Goal: Information Seeking & Learning: Learn about a topic

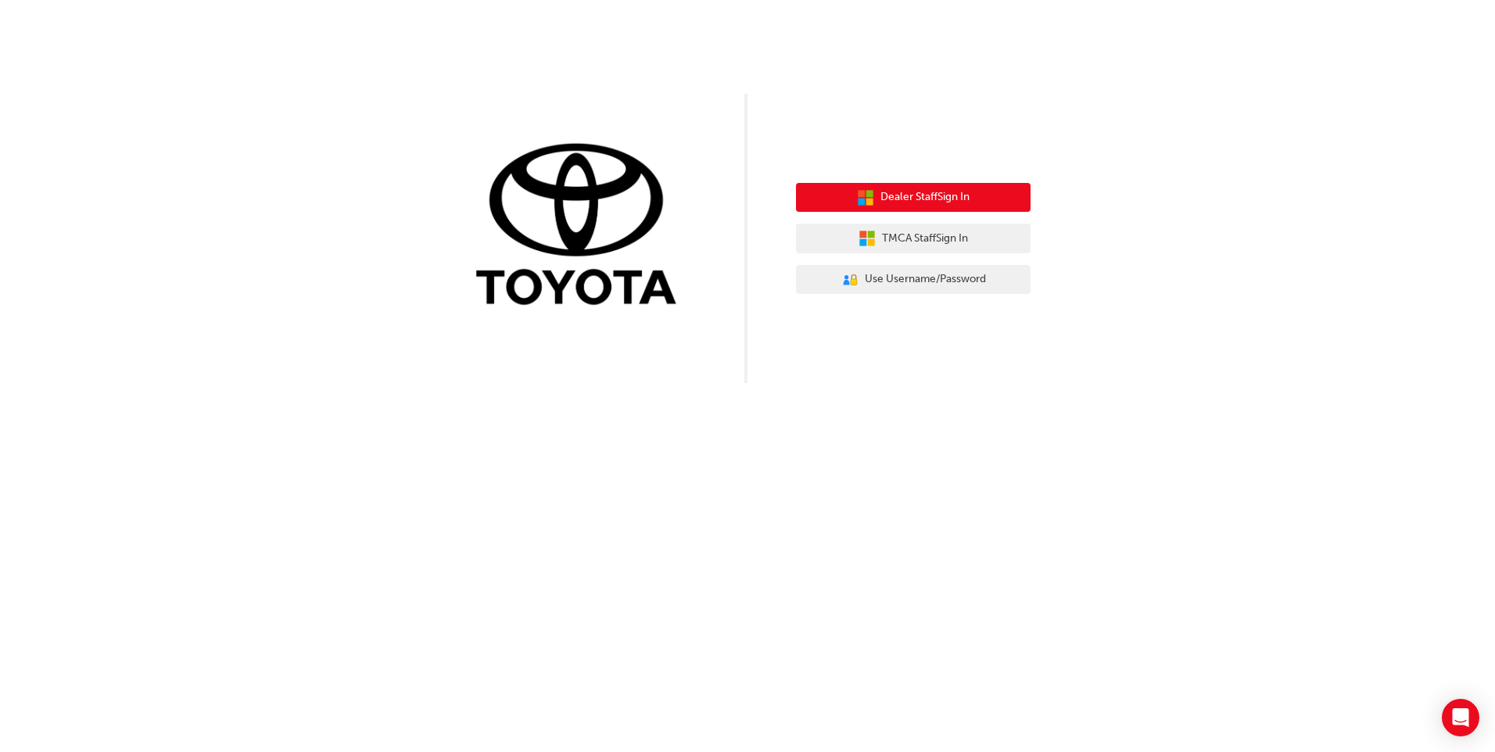
click at [916, 205] on span "Dealer Staff Sign In" at bounding box center [925, 197] width 89 height 18
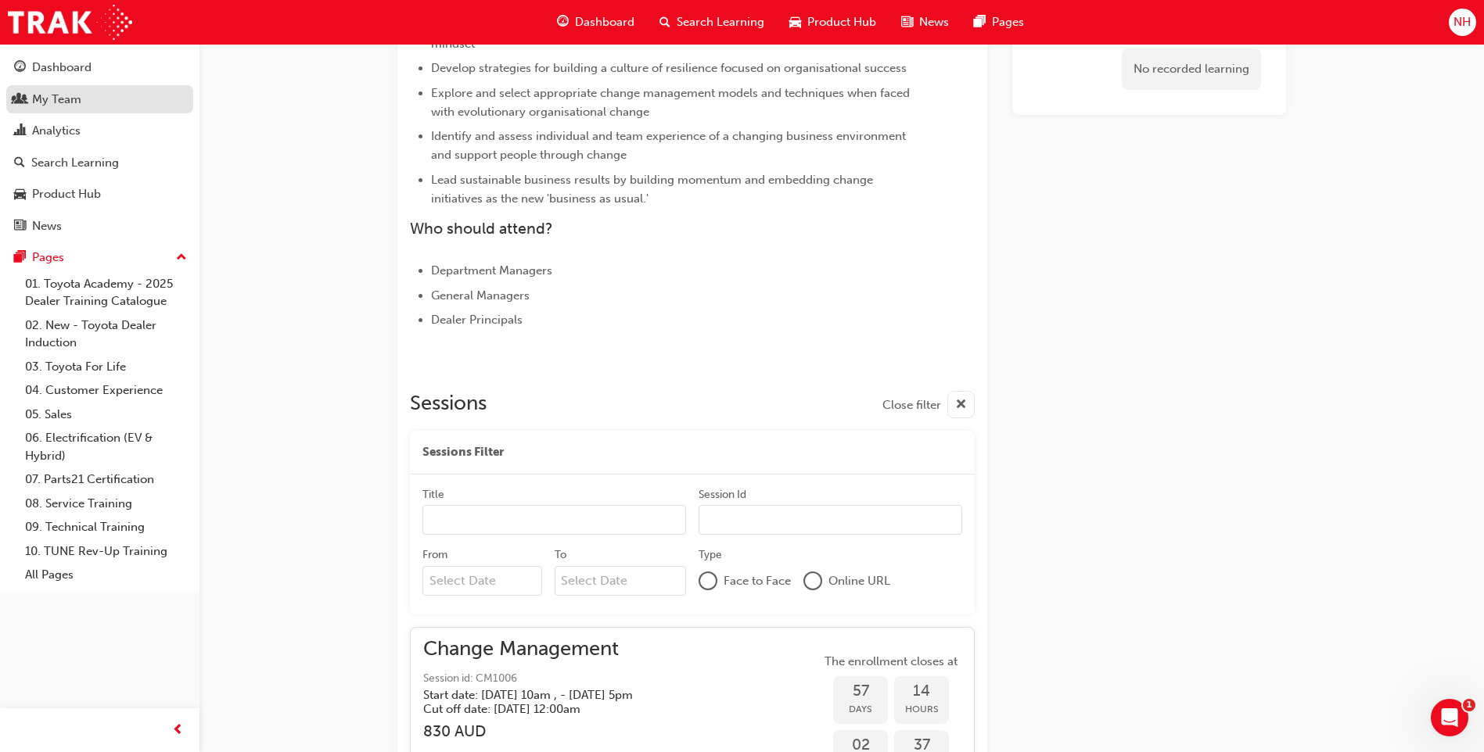
click at [57, 97] on div "My Team" at bounding box center [56, 100] width 49 height 18
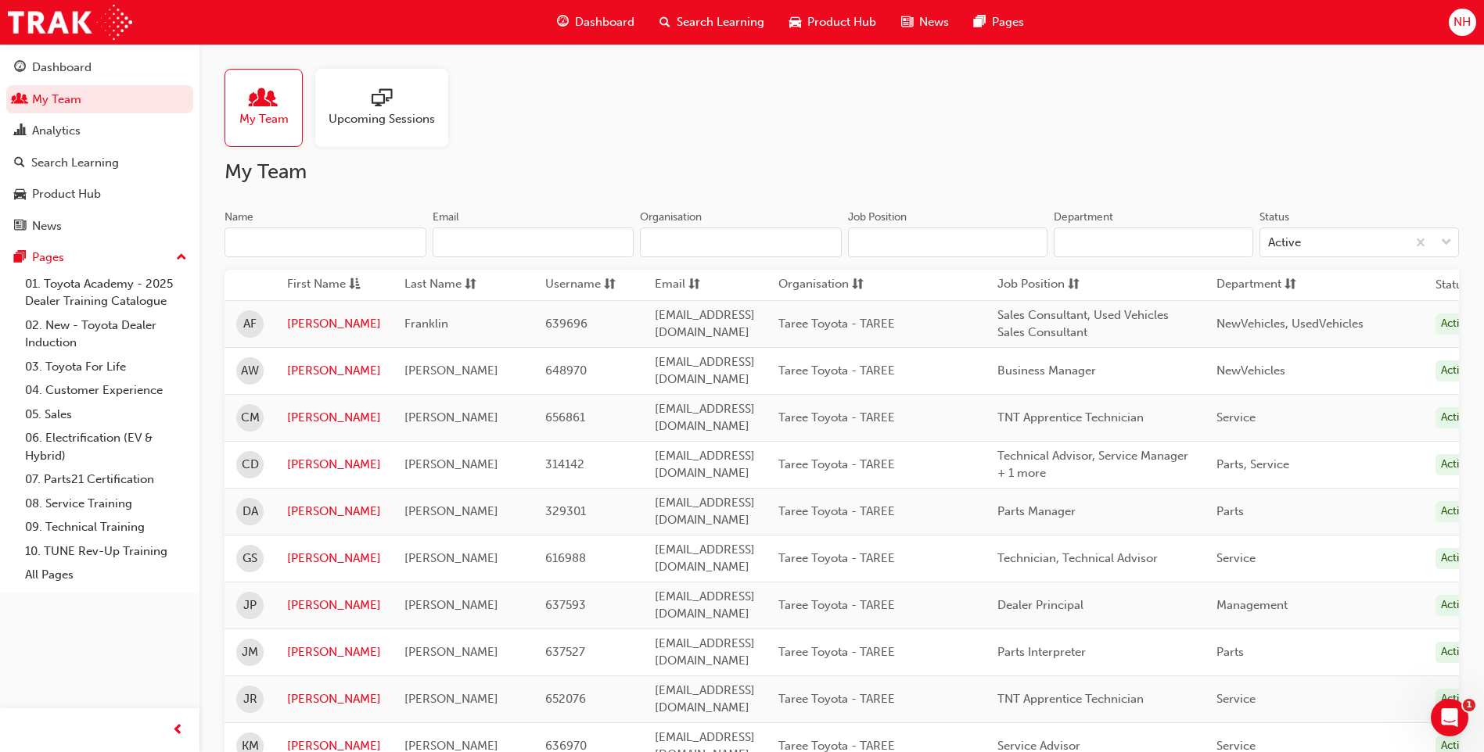
click at [612, 8] on div "Dashboard" at bounding box center [595, 22] width 102 height 32
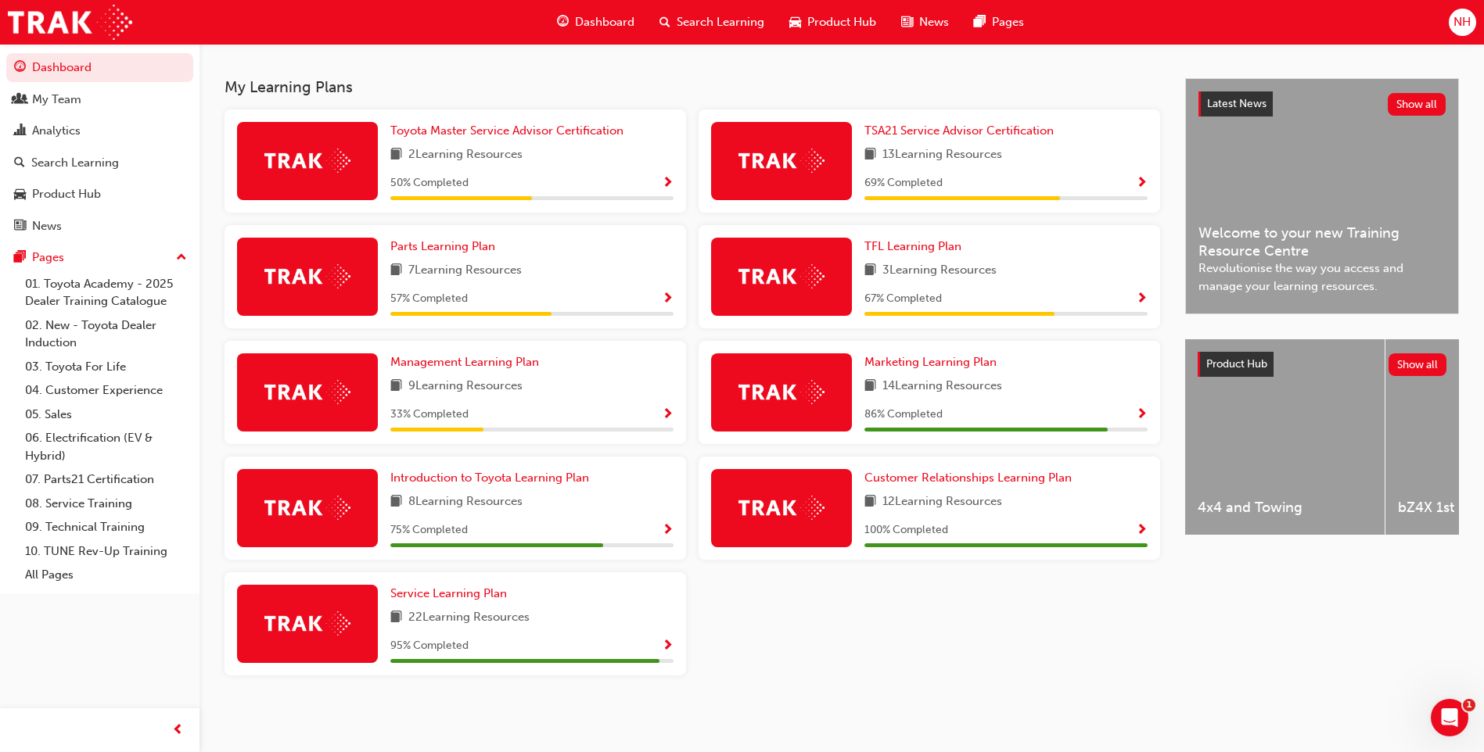
scroll to position [248, 0]
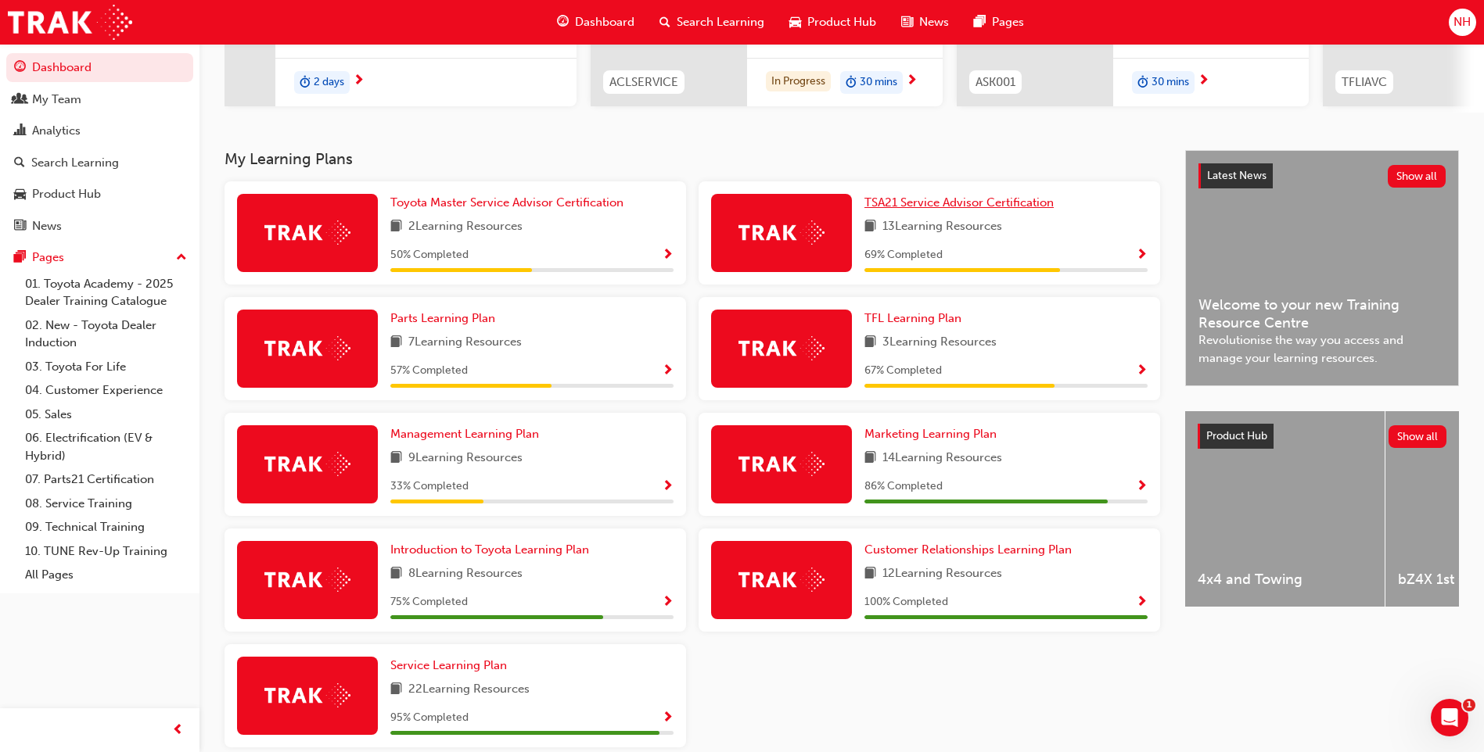
click at [991, 210] on span "TSA21 Service Advisor Certification" at bounding box center [958, 203] width 189 height 14
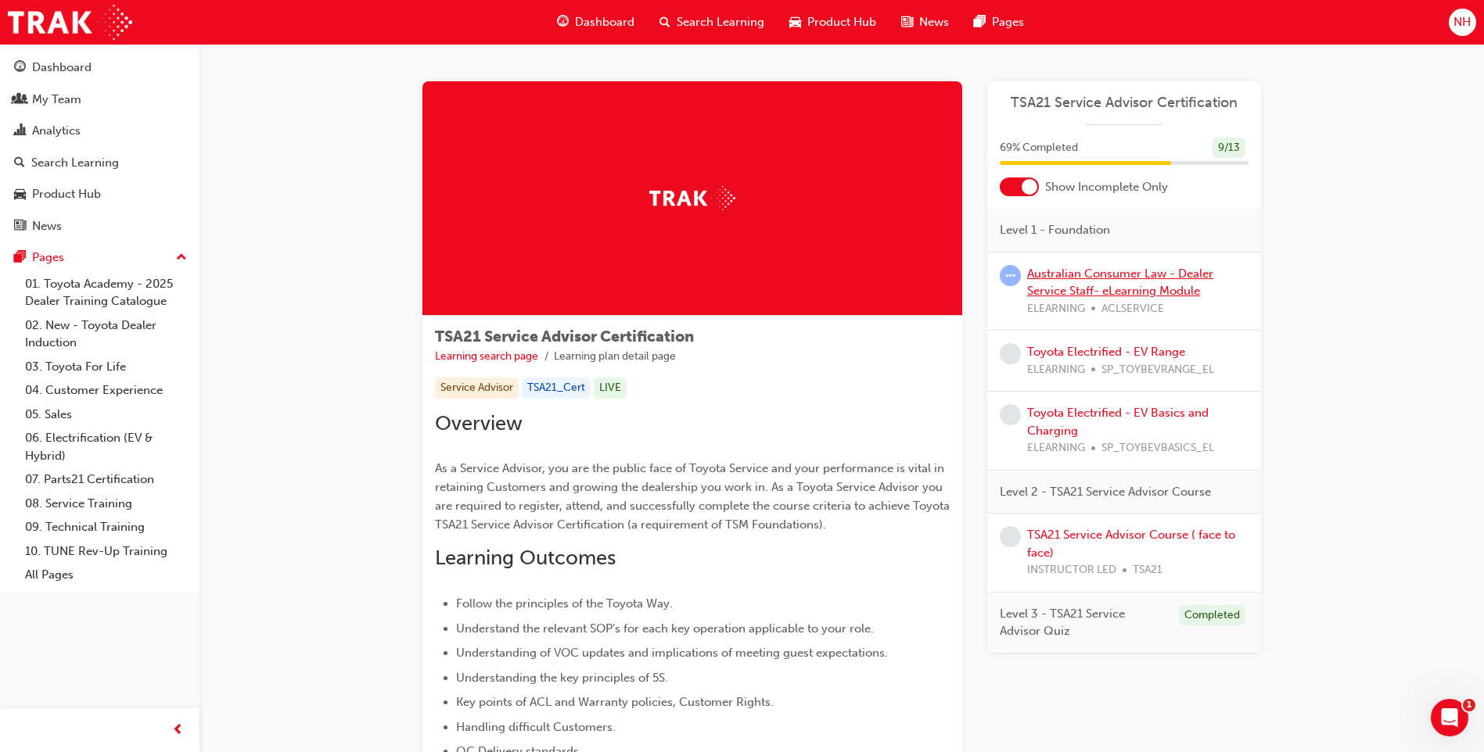
click at [1135, 289] on link "Australian Consumer Law - Dealer Service Staff- eLearning Module" at bounding box center [1120, 283] width 186 height 32
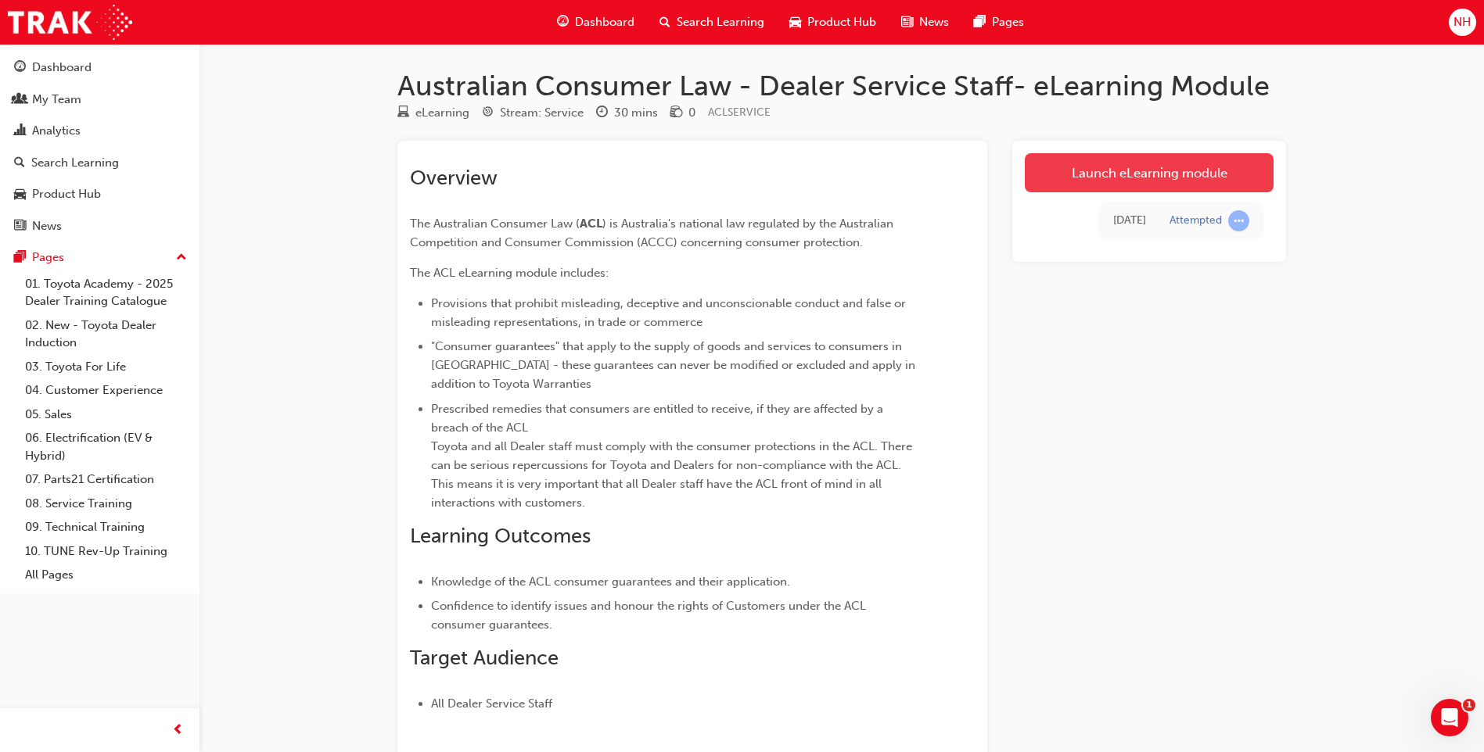
click at [1137, 173] on link "Launch eLearning module" at bounding box center [1149, 172] width 249 height 39
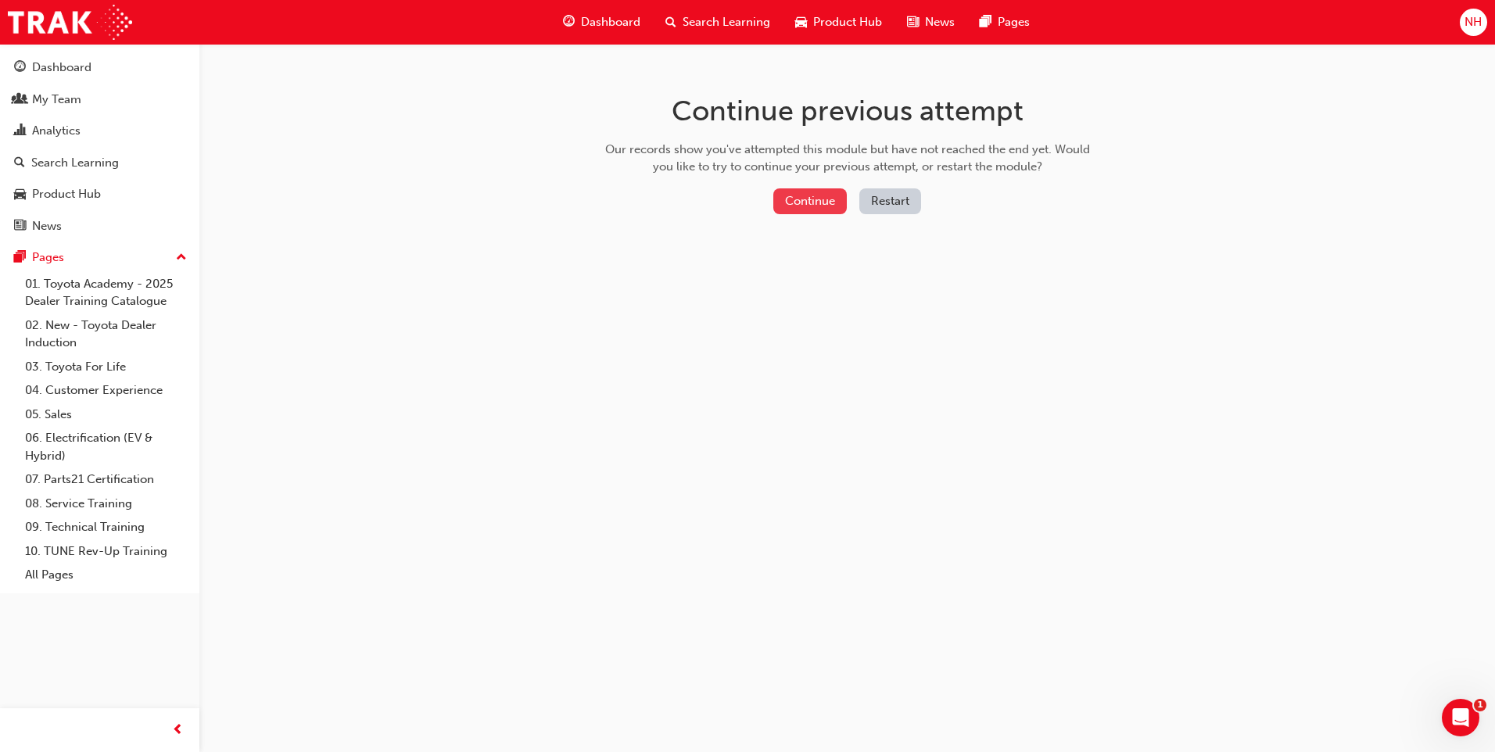
click at [805, 202] on button "Continue" at bounding box center [811, 201] width 74 height 26
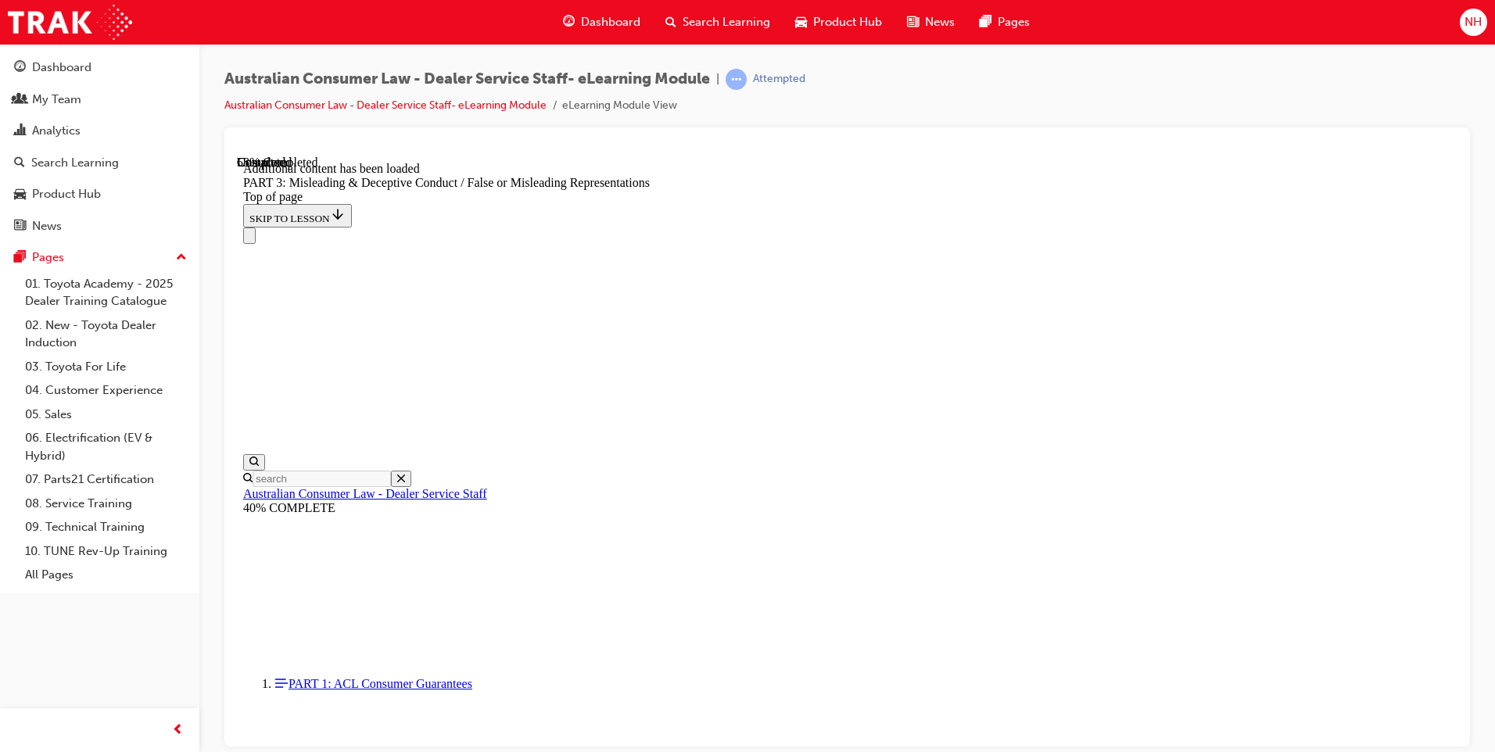
scroll to position [1065, 0]
click button "CONTINUE"
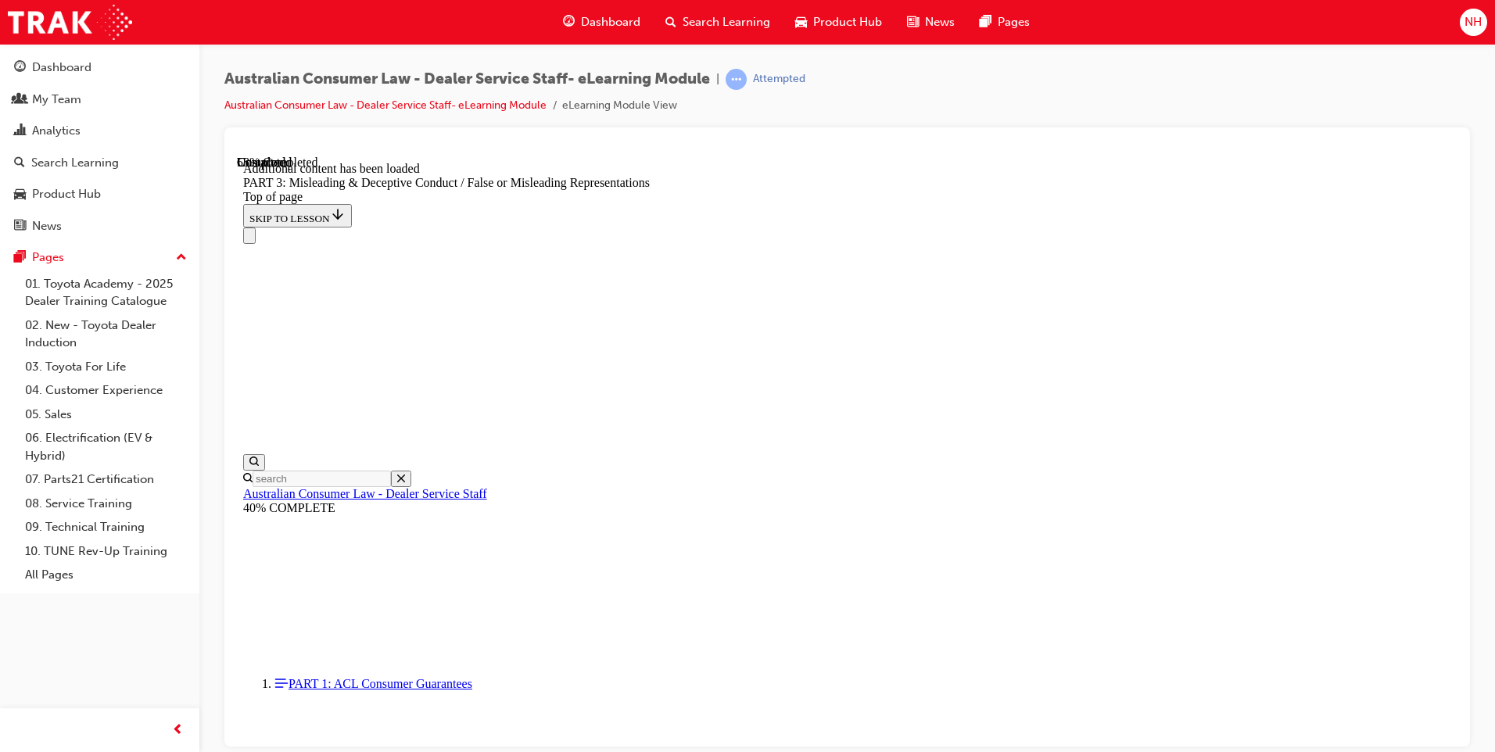
scroll to position [1227, 0]
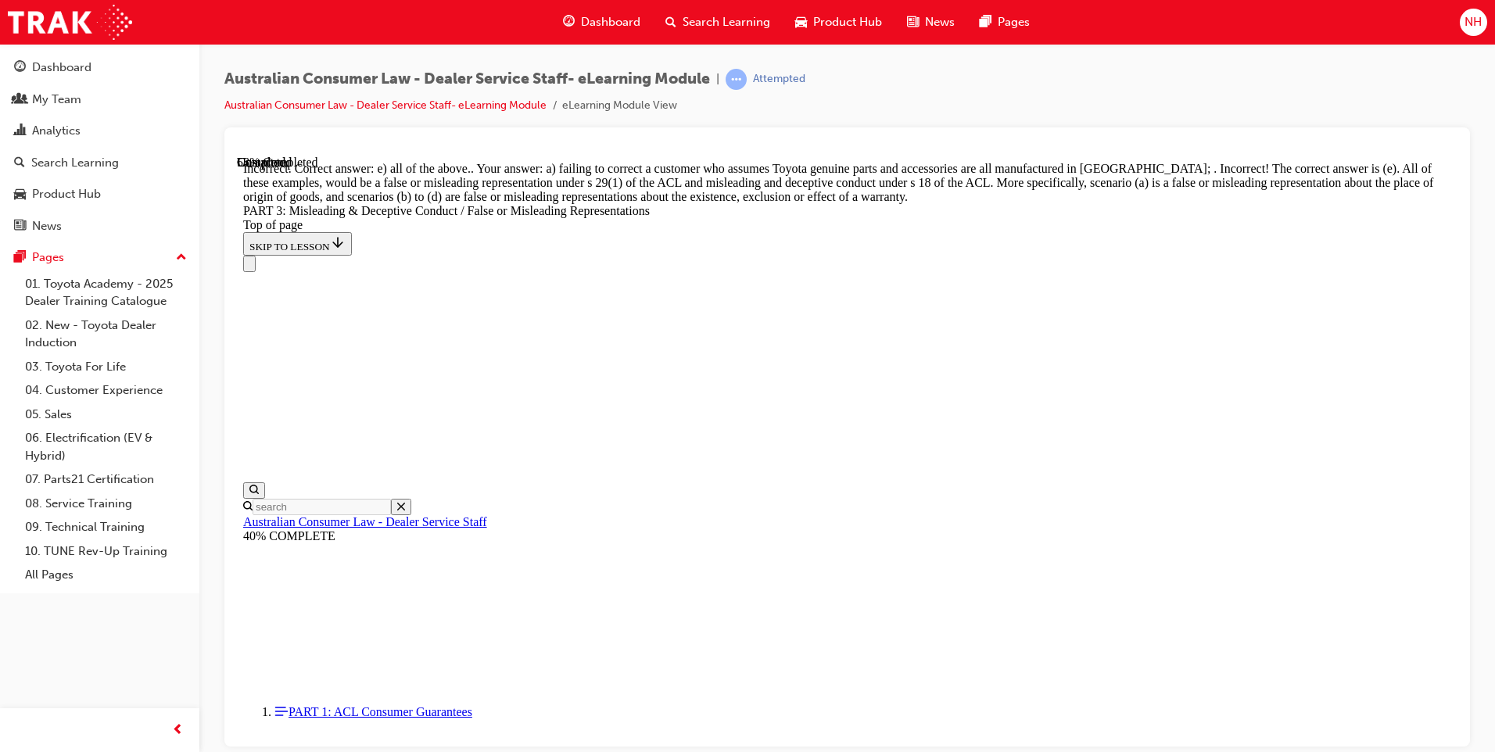
scroll to position [4121, 0]
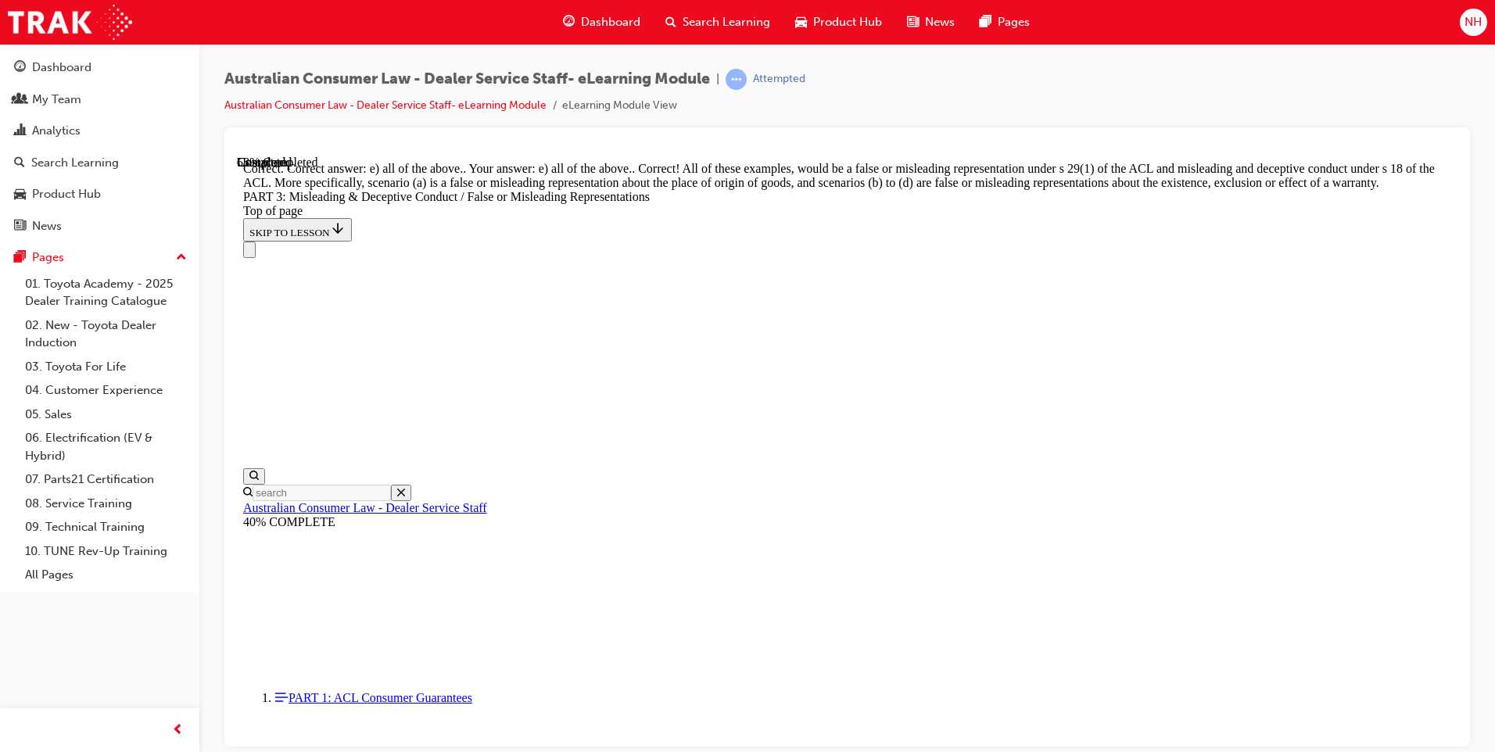
scroll to position [4570, 0]
click button "CONTINUE"
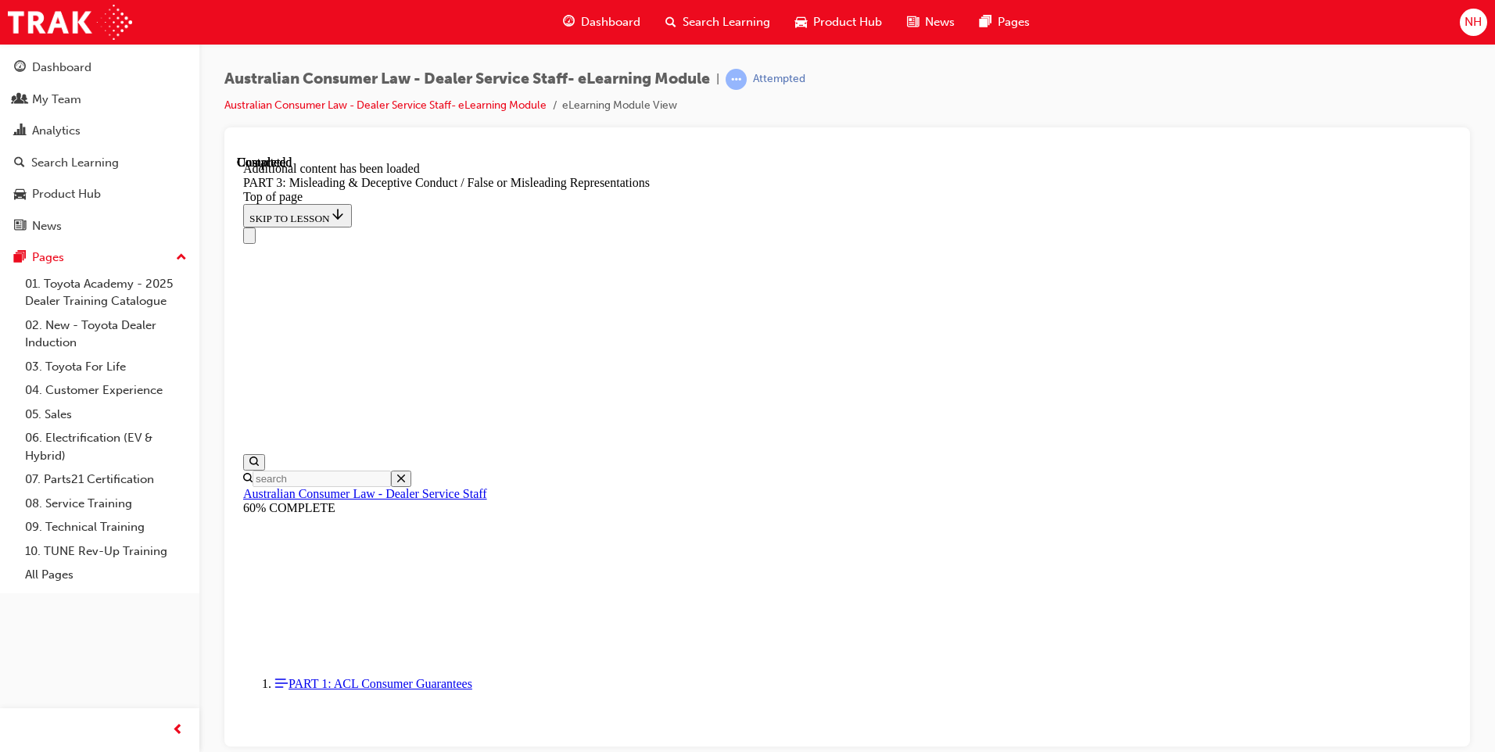
scroll to position [6431, 0]
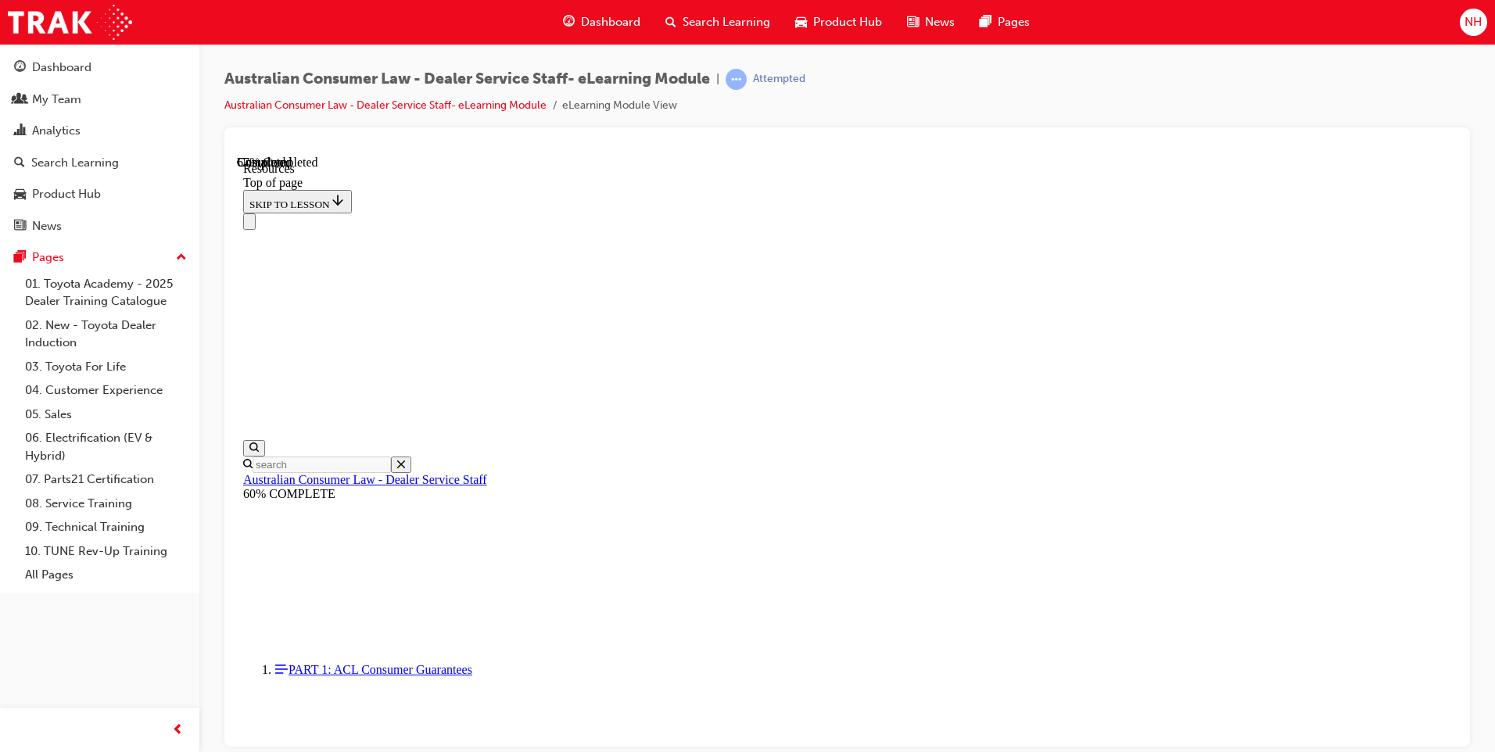
scroll to position [716, 0]
click at [69, 72] on div "Dashboard" at bounding box center [61, 68] width 59 height 18
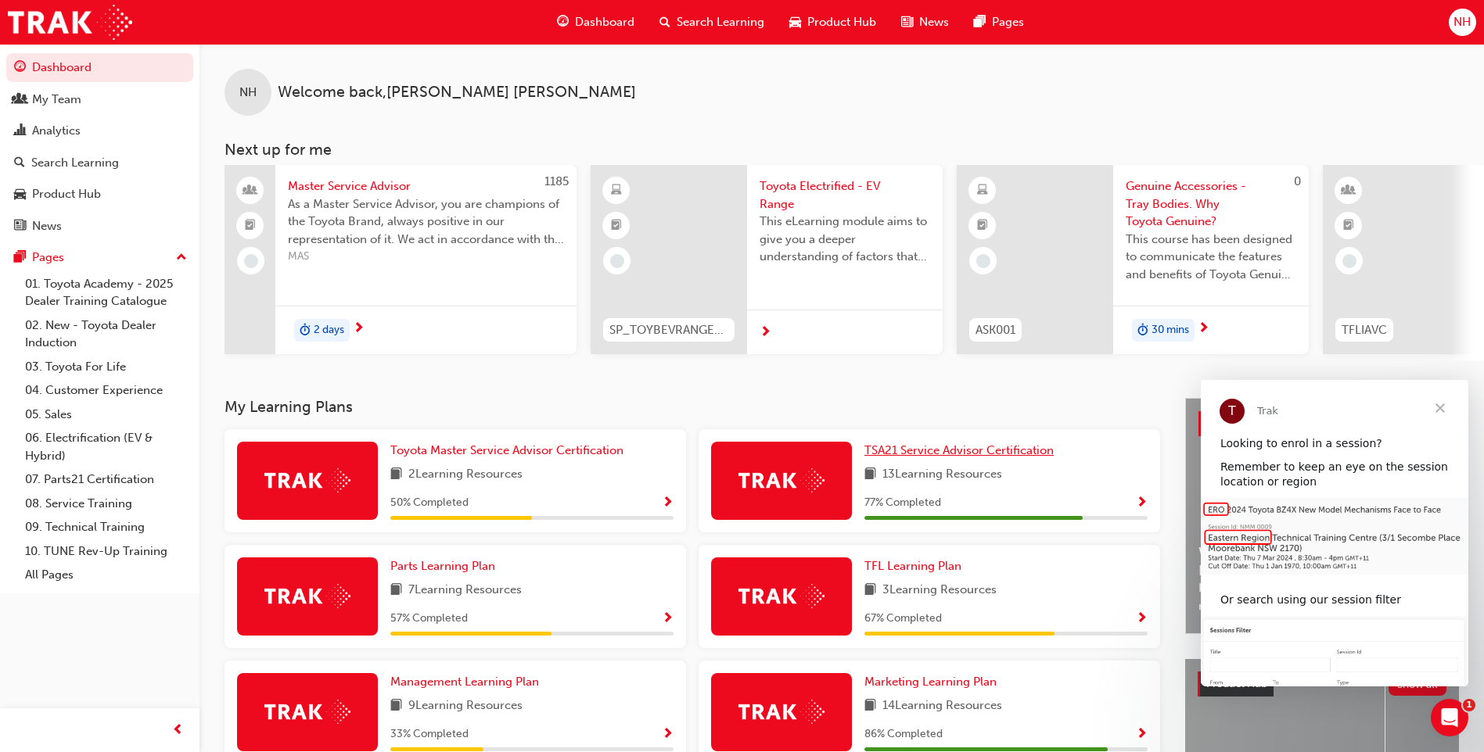
click at [889, 458] on span "TSA21 Service Advisor Certification" at bounding box center [958, 450] width 189 height 14
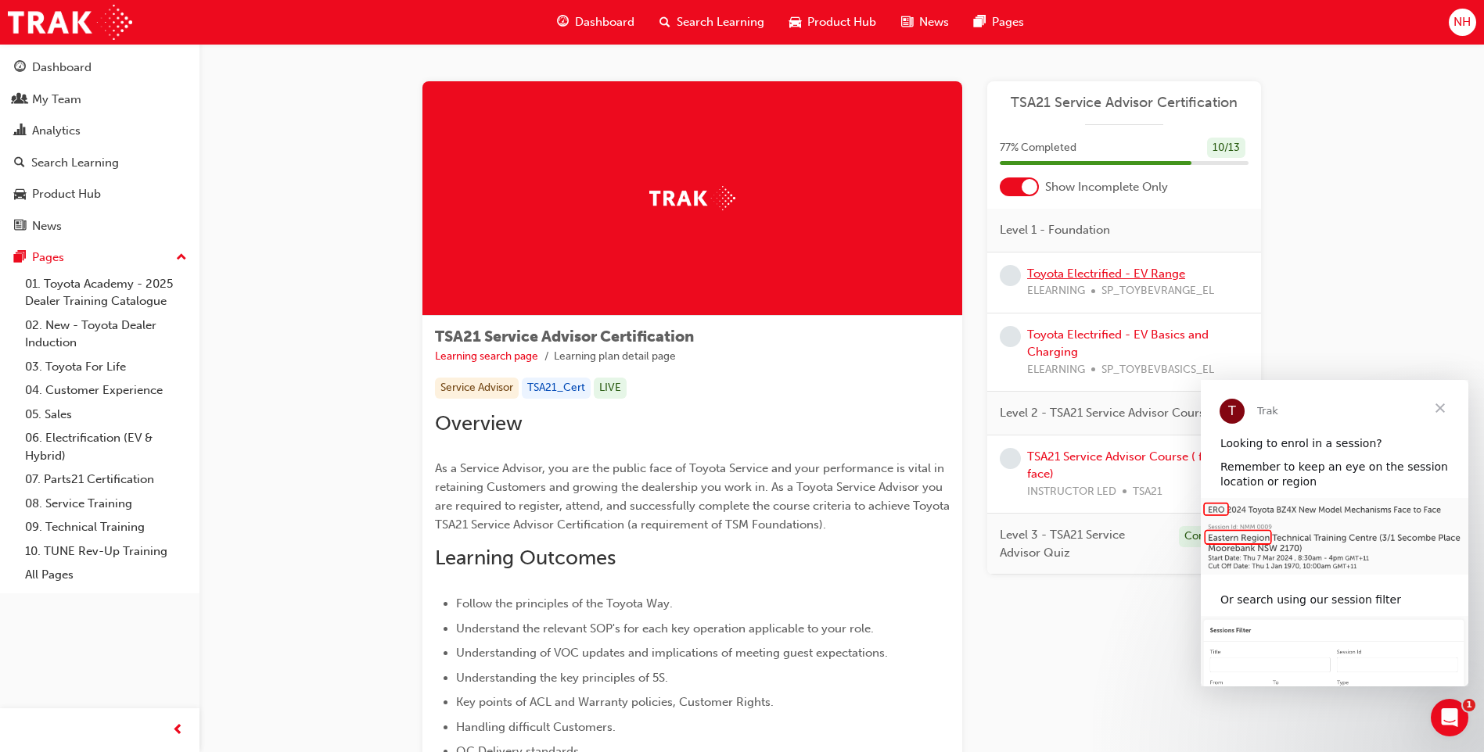
click at [1078, 276] on link "Toyota Electrified - EV Range" at bounding box center [1106, 274] width 158 height 14
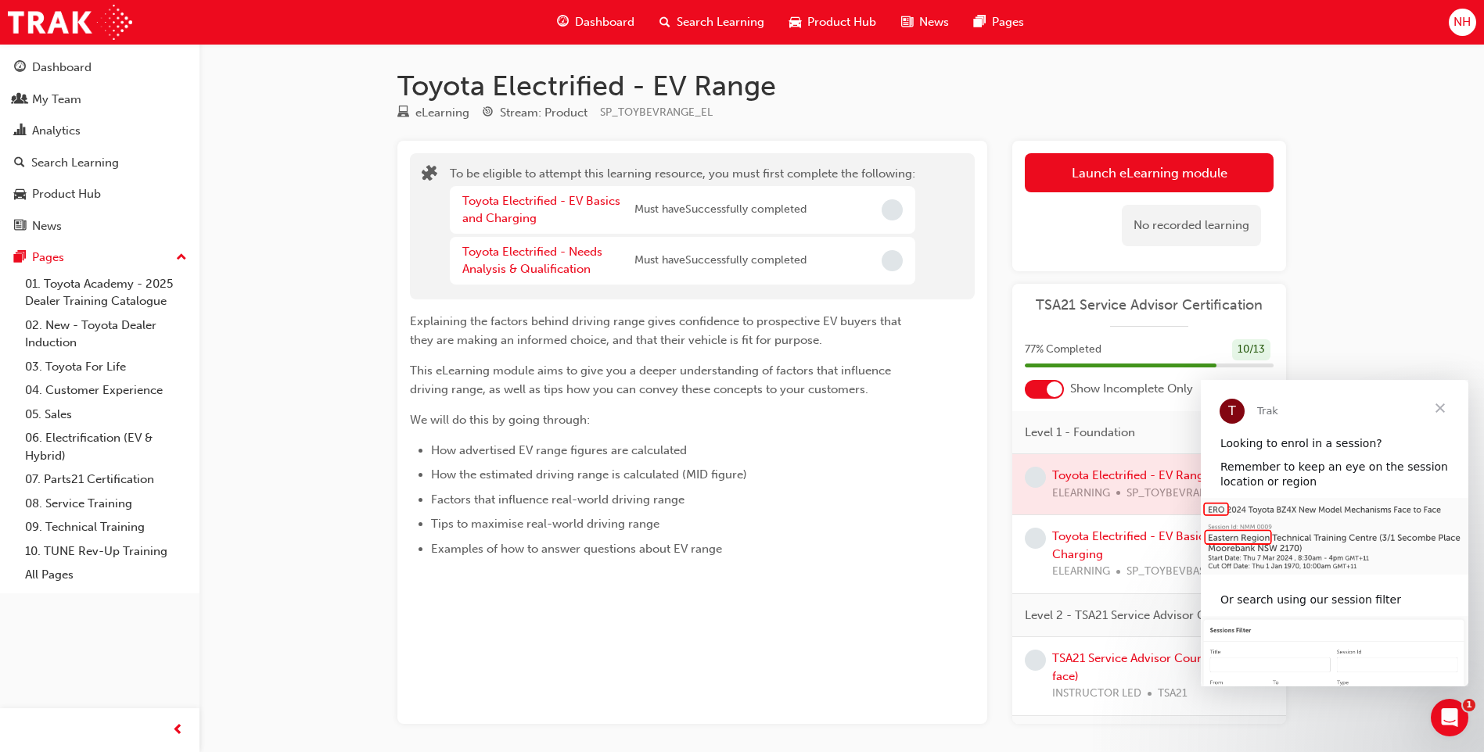
click at [1441, 410] on span "Close" at bounding box center [1440, 408] width 56 height 56
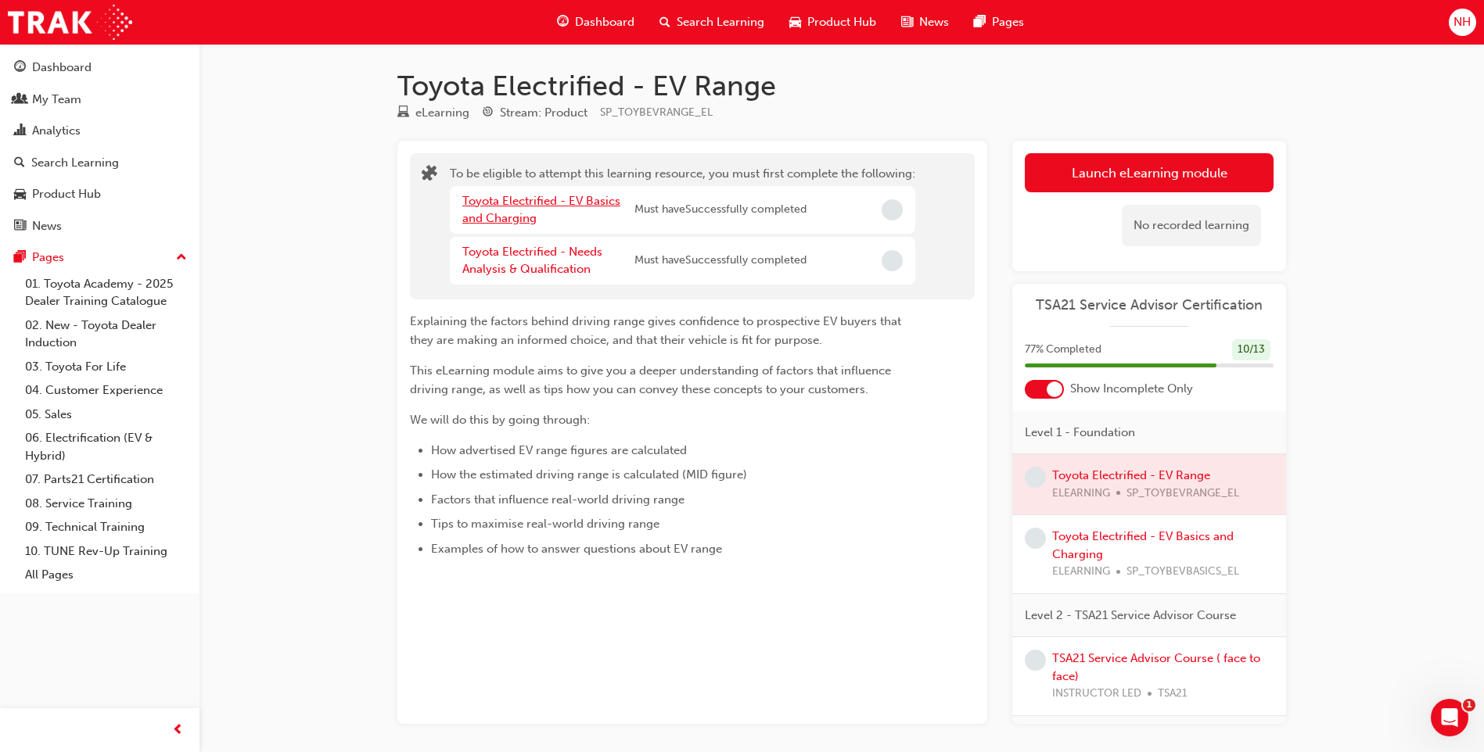
click at [490, 199] on link "Toyota Electrified - EV Basics and Charging" at bounding box center [541, 210] width 158 height 32
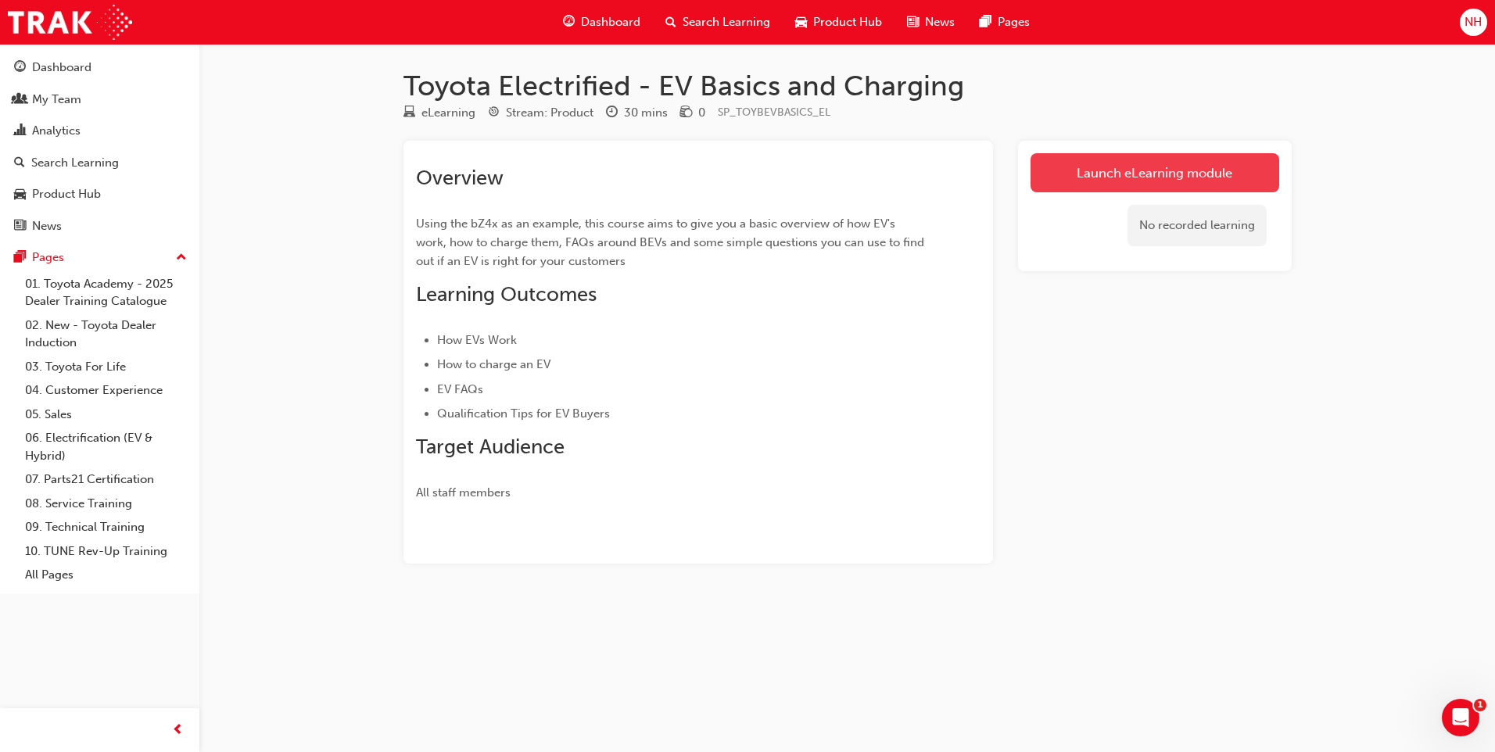
click at [1129, 171] on link "Launch eLearning module" at bounding box center [1155, 172] width 249 height 39
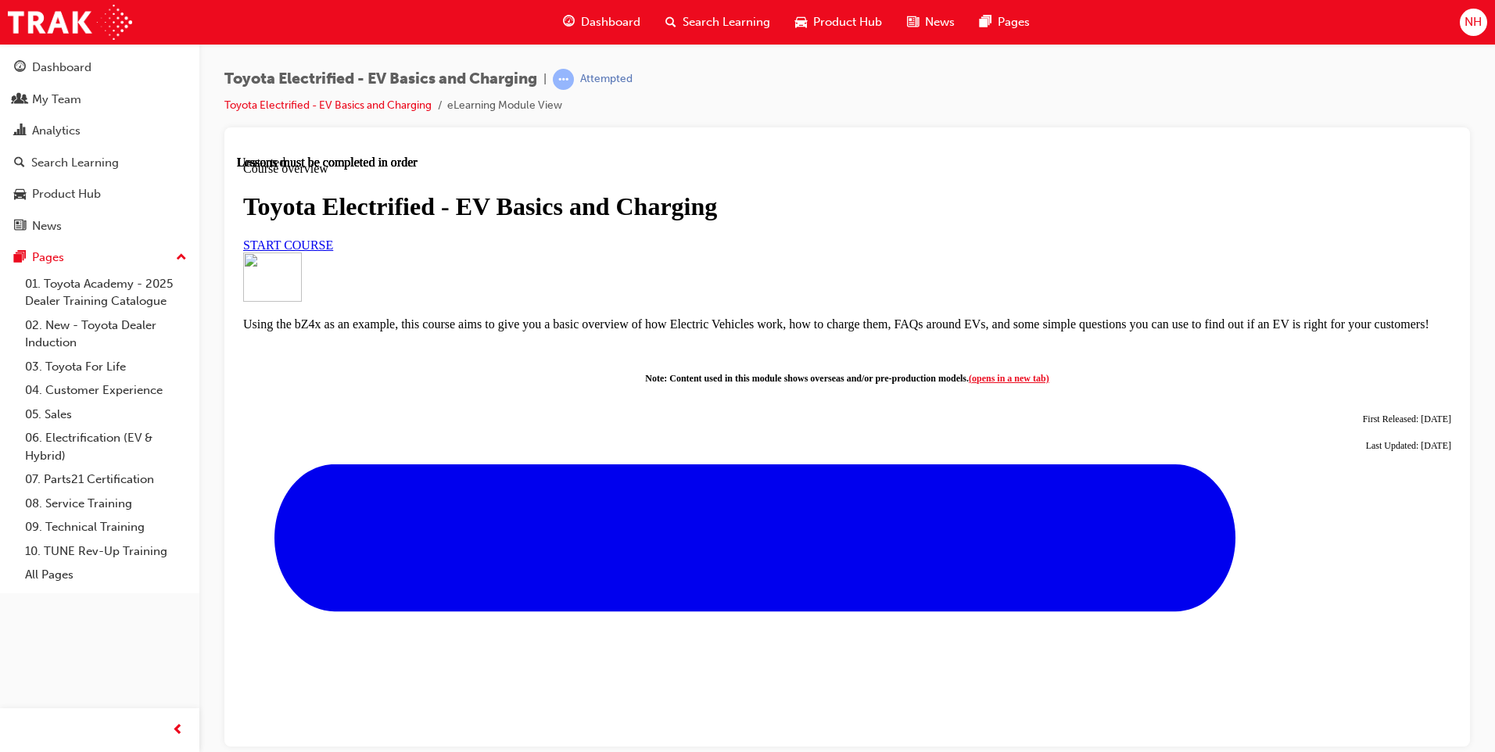
click at [333, 251] on link "START COURSE" at bounding box center [288, 244] width 90 height 13
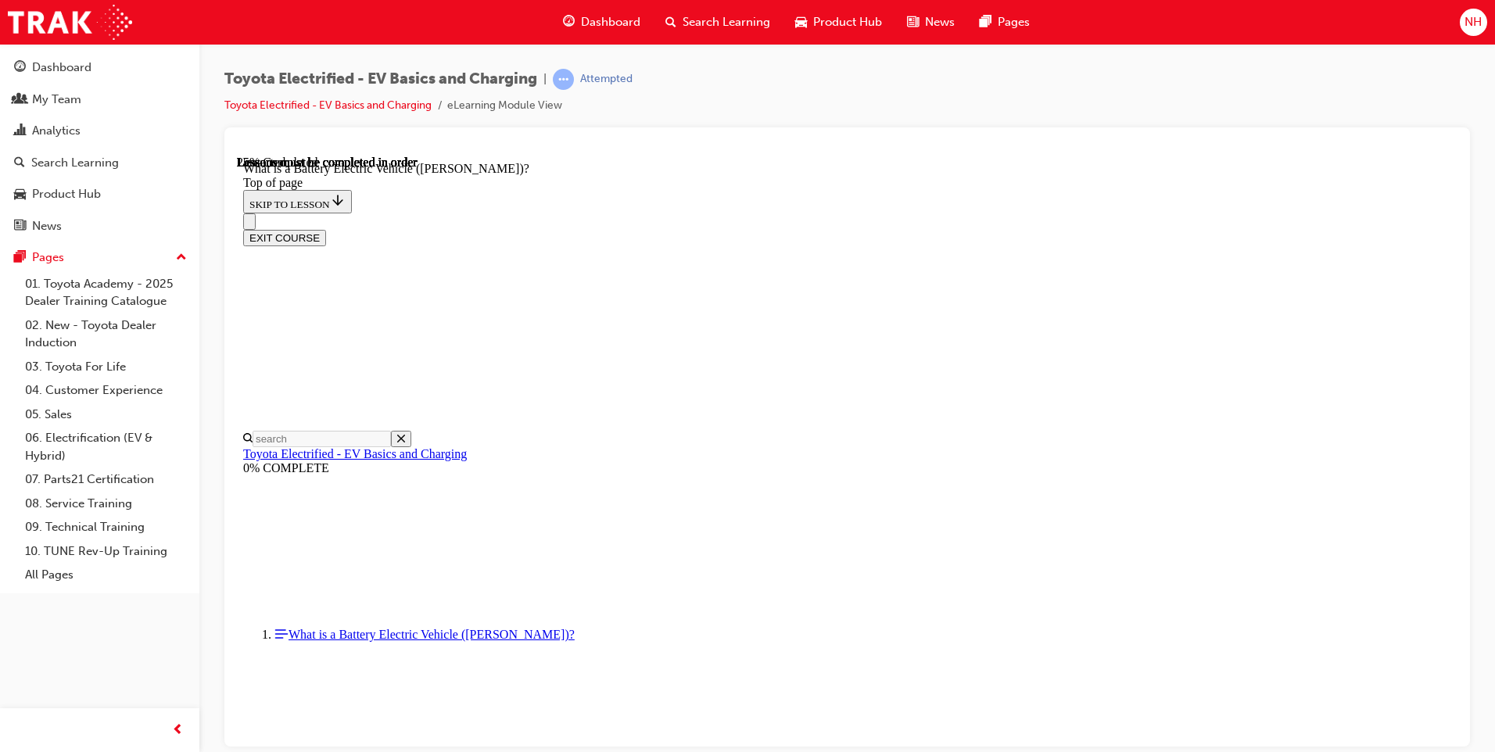
scroll to position [48, 0]
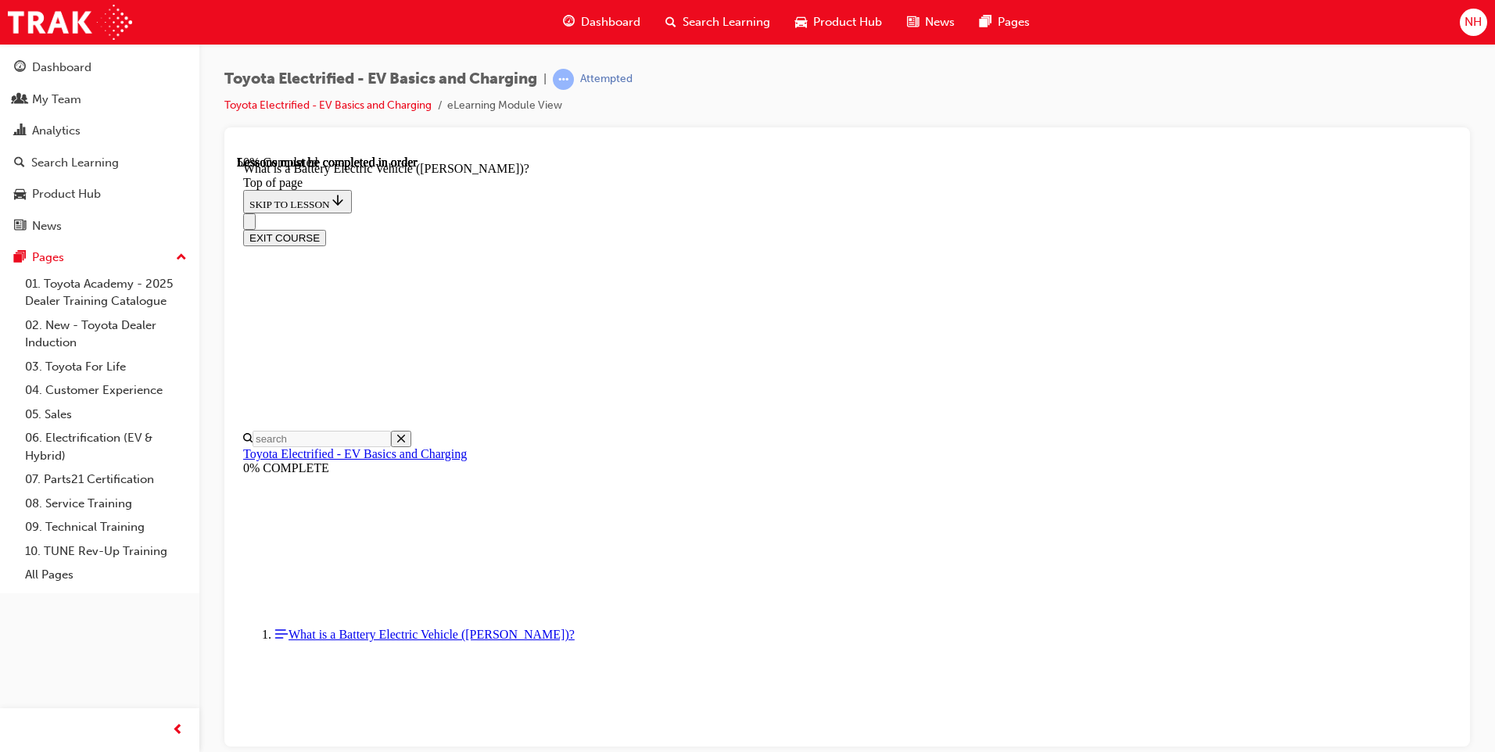
click at [1140, 95] on div "Toyota Electrified - EV Basics and Charging | Attempted Toyota Electrified - EV…" at bounding box center [847, 98] width 1246 height 59
drag, startPoint x: 689, startPoint y: 482, endPoint x: 989, endPoint y: 489, distance: 300.4
drag, startPoint x: 687, startPoint y: 479, endPoint x: 749, endPoint y: 480, distance: 62.6
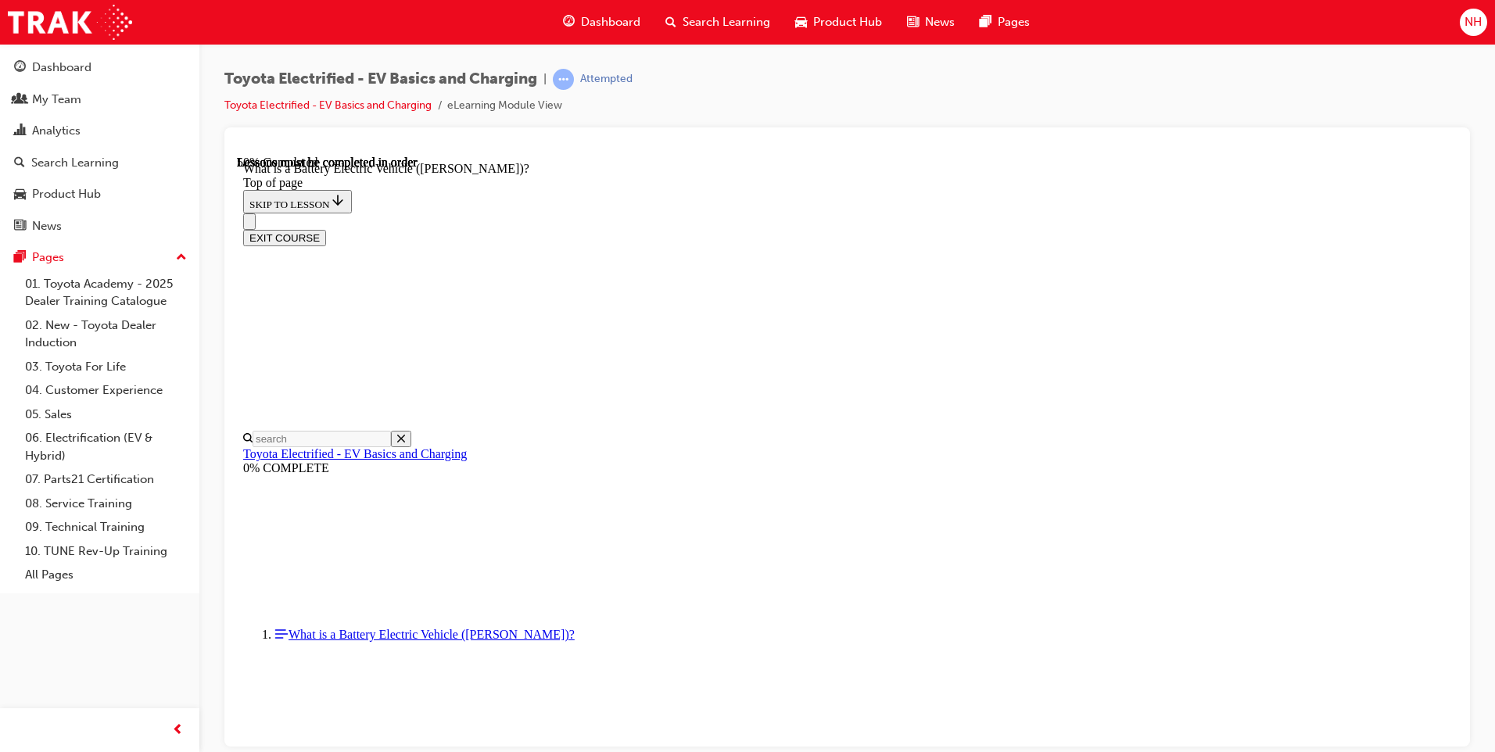
drag, startPoint x: 1329, startPoint y: 479, endPoint x: 1569, endPoint y: 693, distance: 321.3
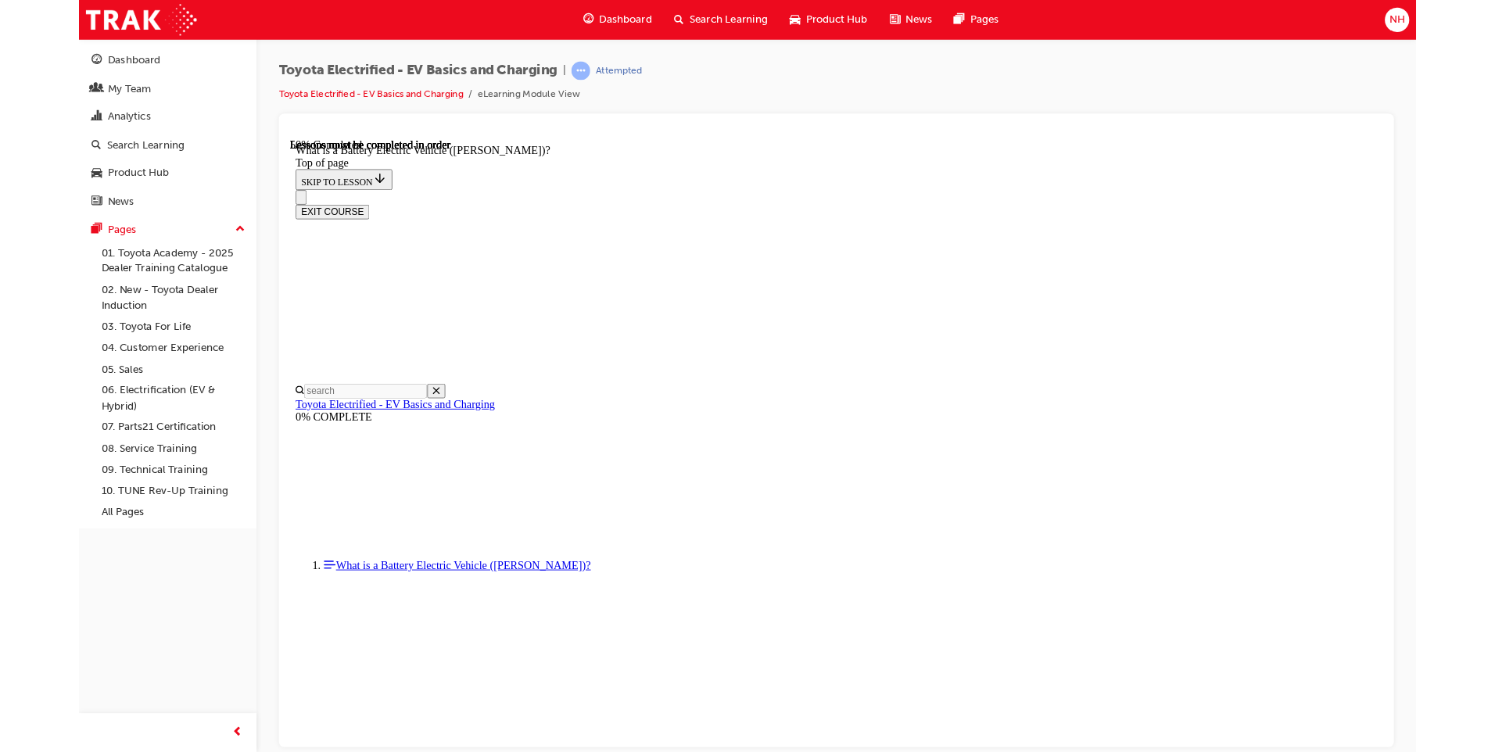
scroll to position [1455, 0]
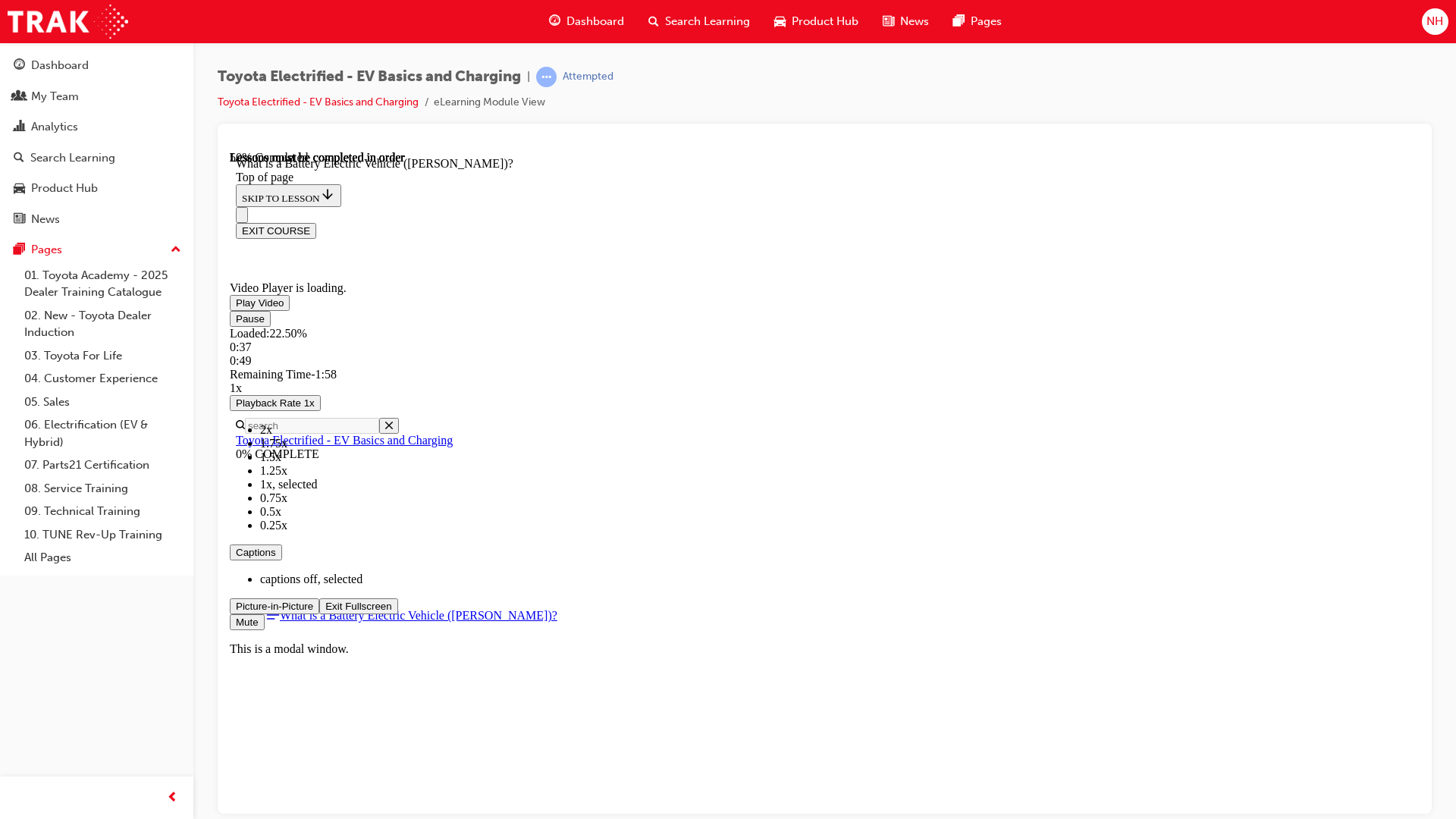
click at [458, 264] on video "Video player" at bounding box center [343, 206] width 228 height 113
click at [236, 308] on span "Video player" at bounding box center [236, 302] width 0 height 12
click at [458, 264] on video "Video player" at bounding box center [343, 206] width 228 height 113
click at [236, 308] on span "Video player" at bounding box center [236, 302] width 0 height 12
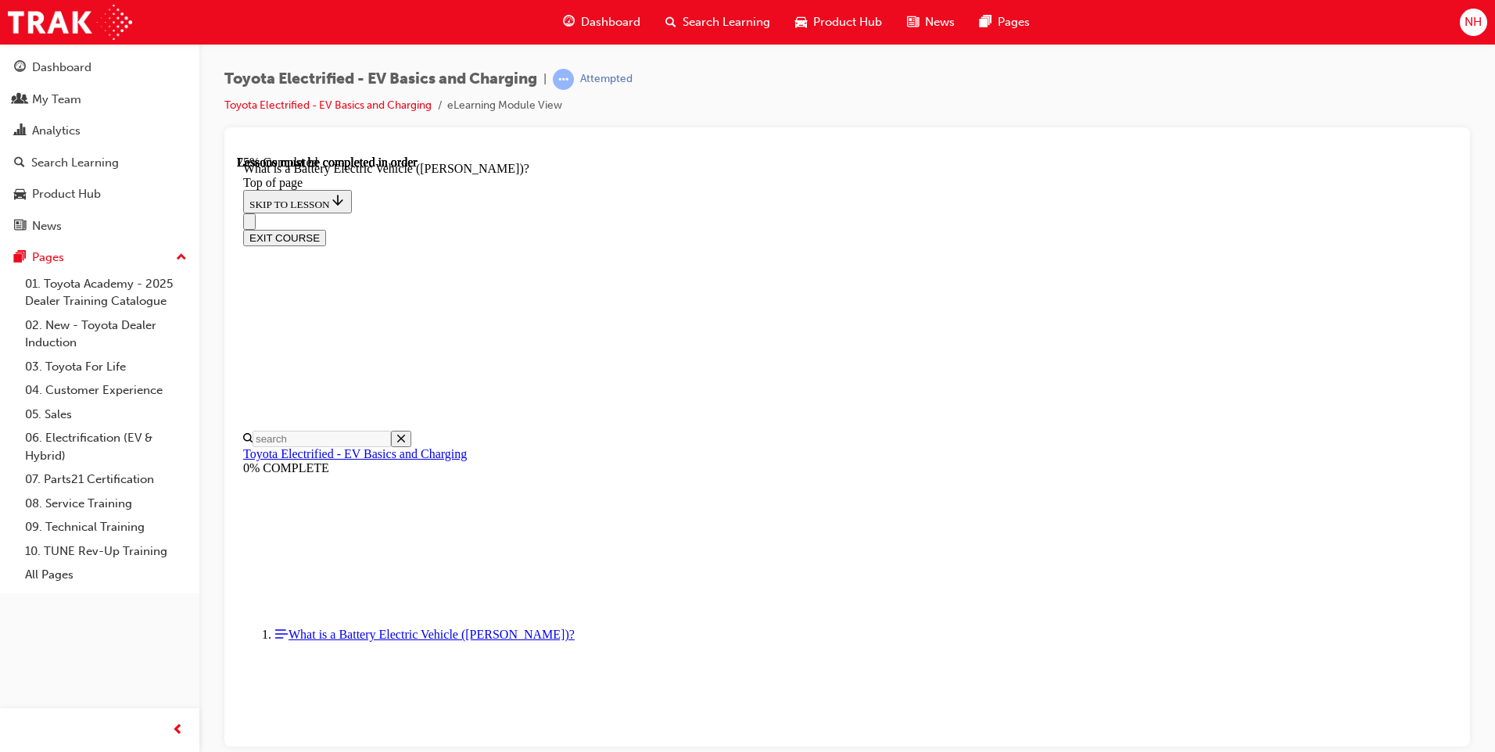
scroll to position [1702, 0]
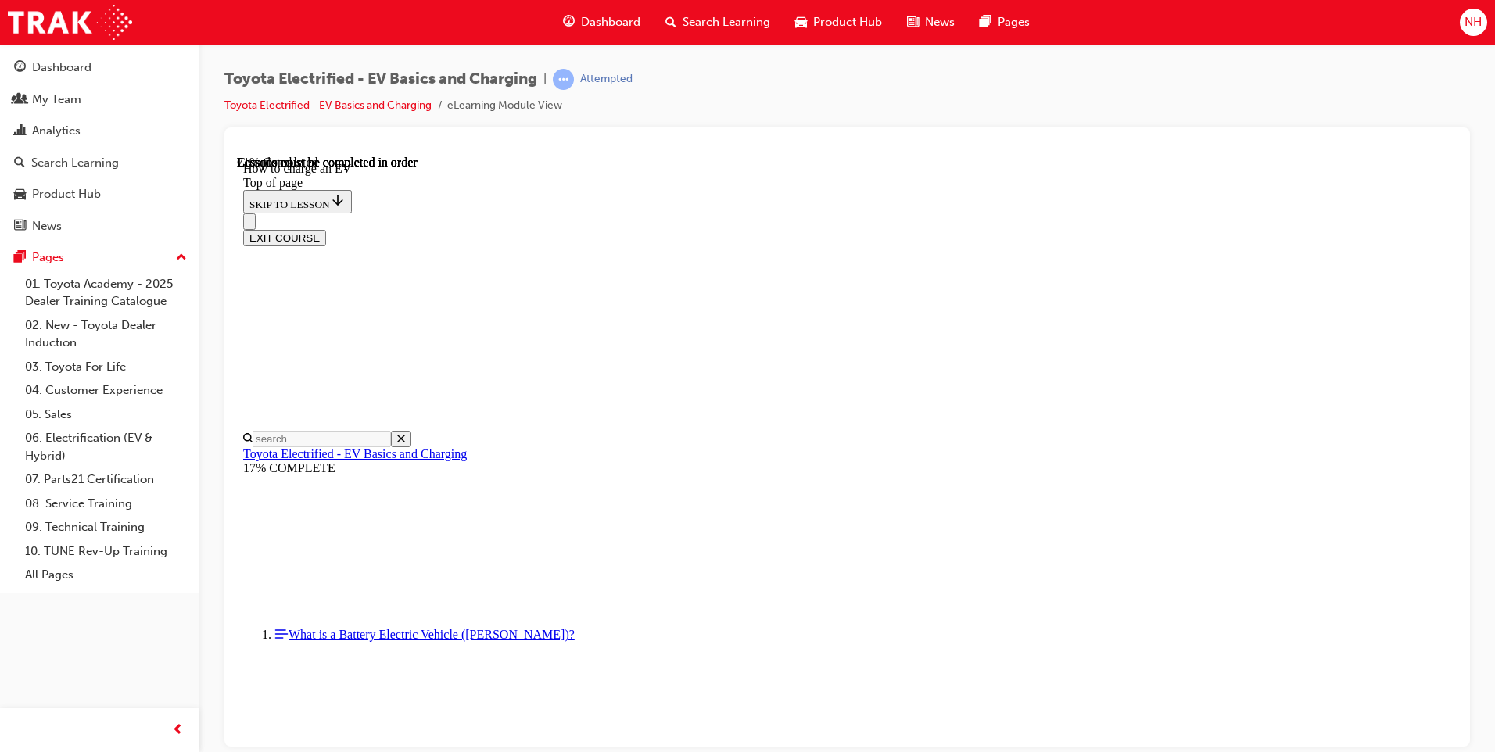
scroll to position [5589, 0]
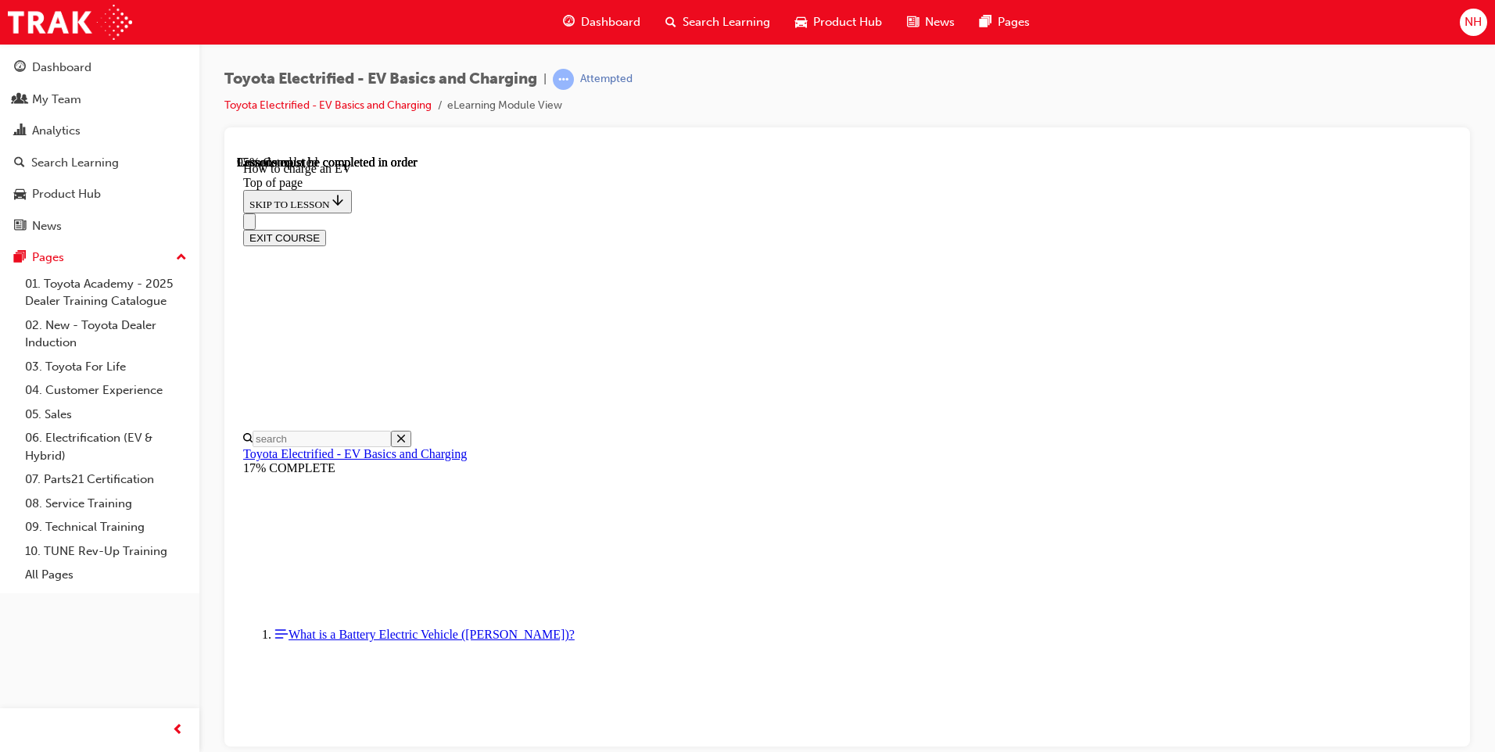
scroll to position [9010, 0]
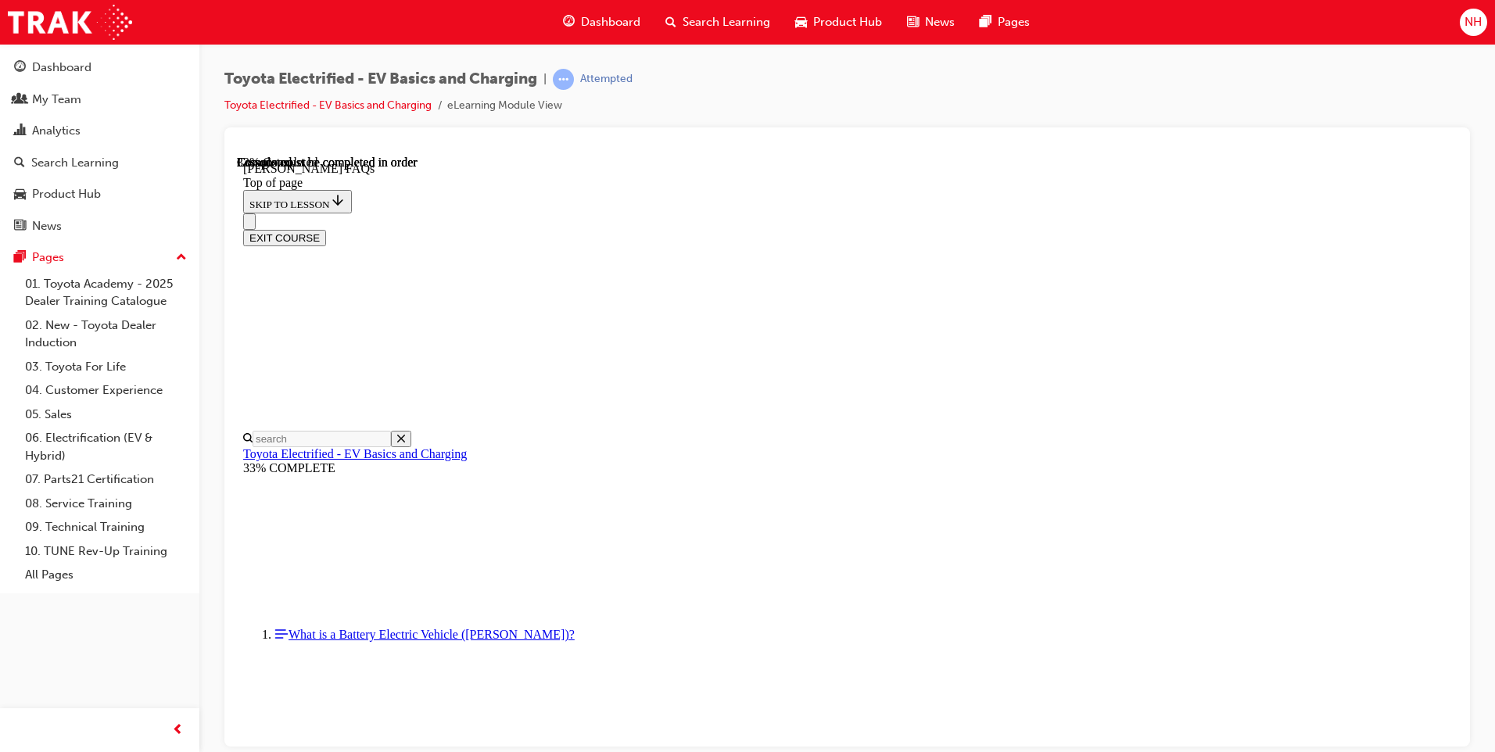
scroll to position [313, 0]
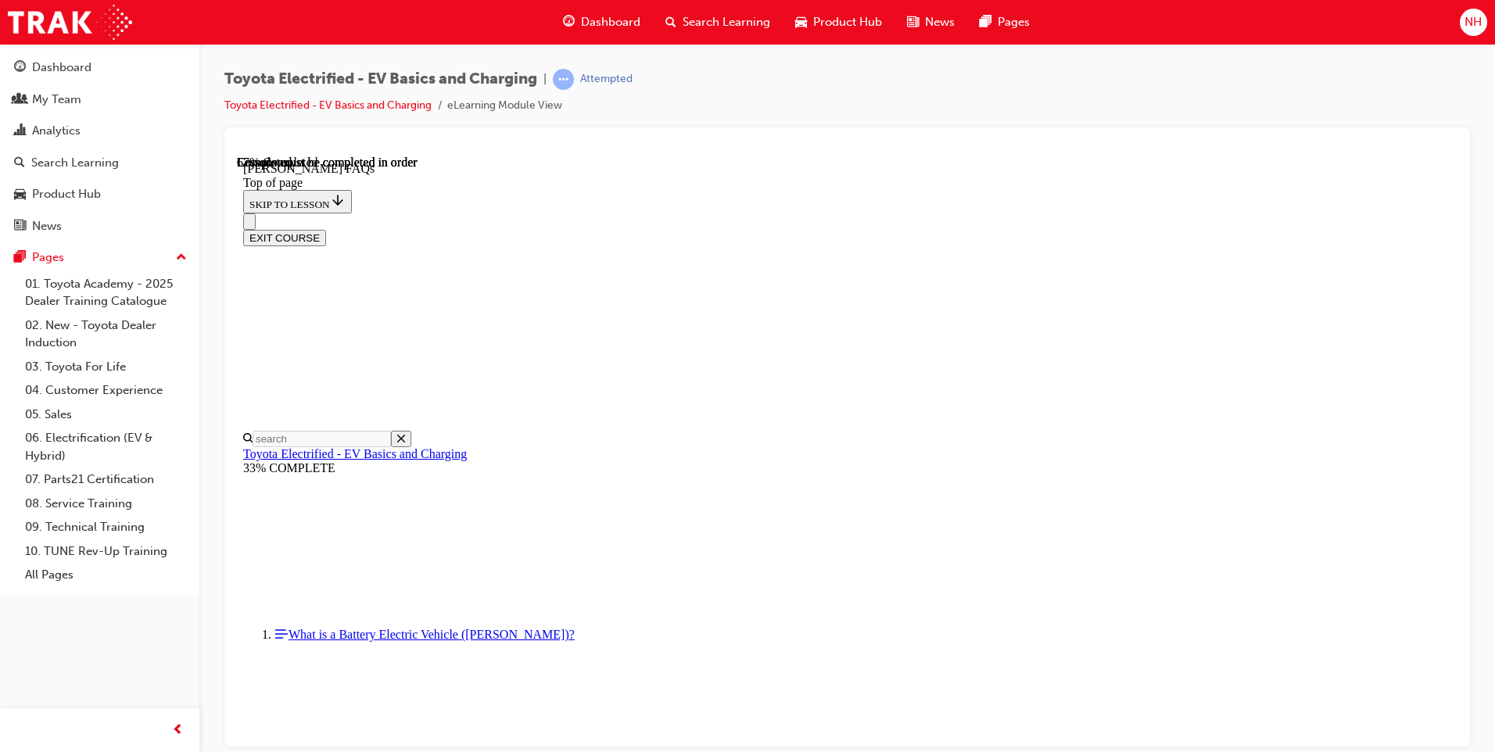
scroll to position [782, 0]
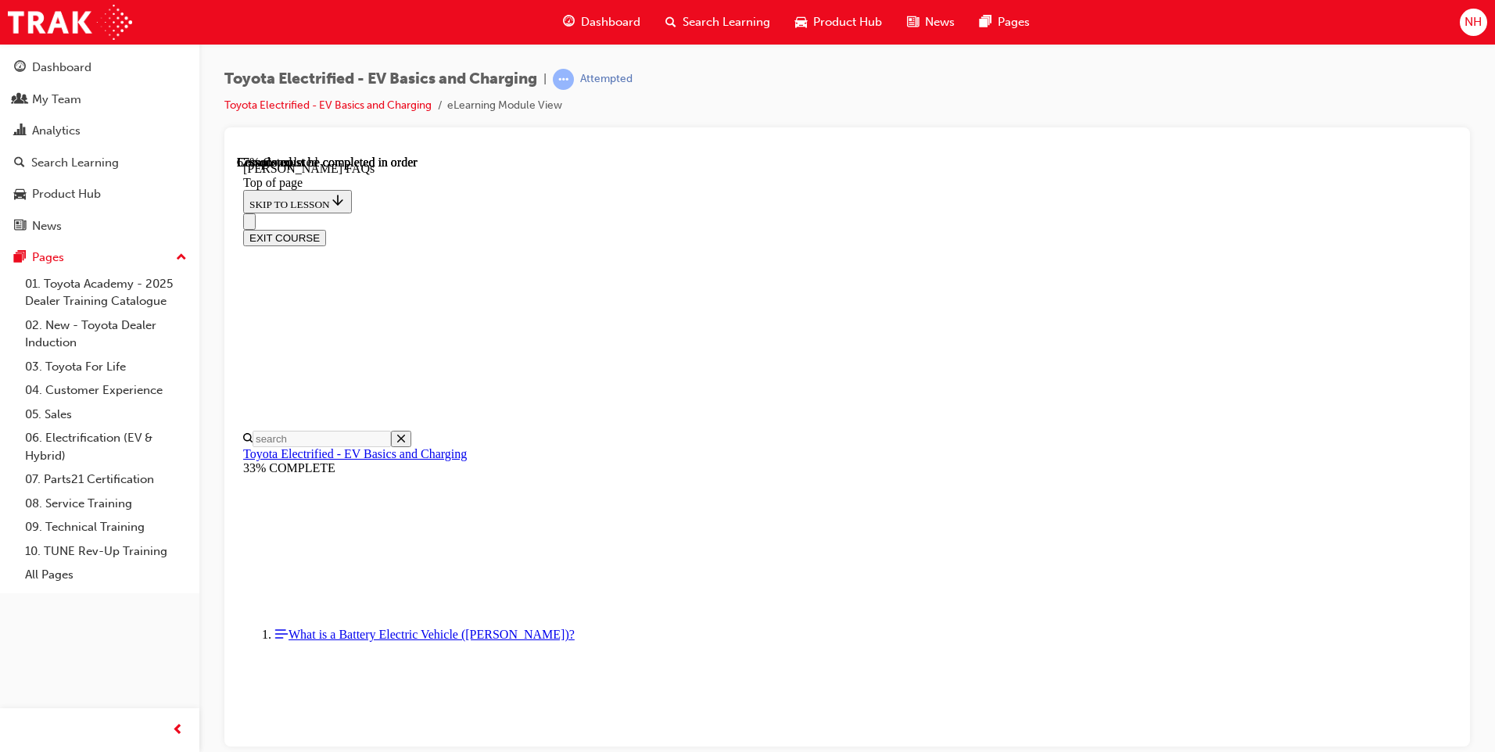
scroll to position [1877, 0]
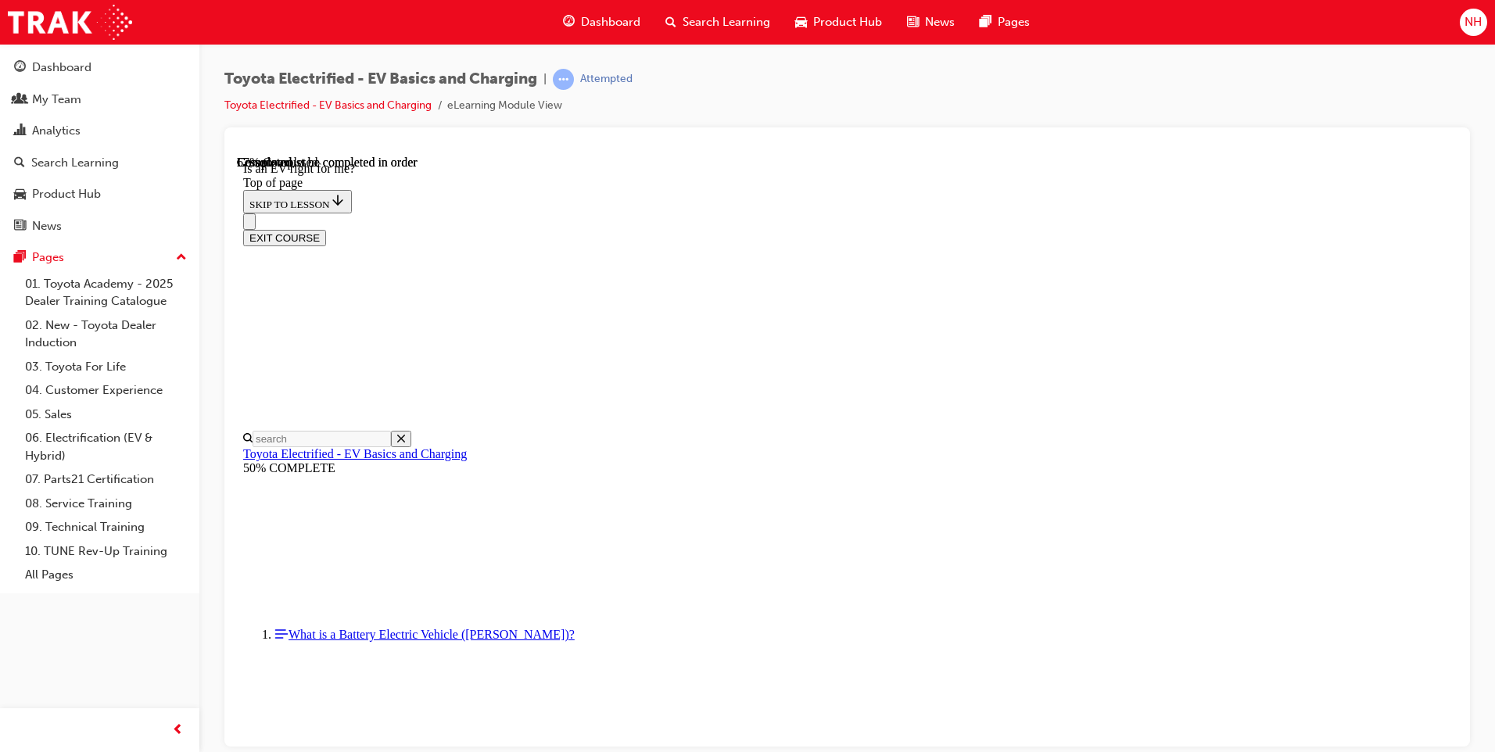
scroll to position [1300, 0]
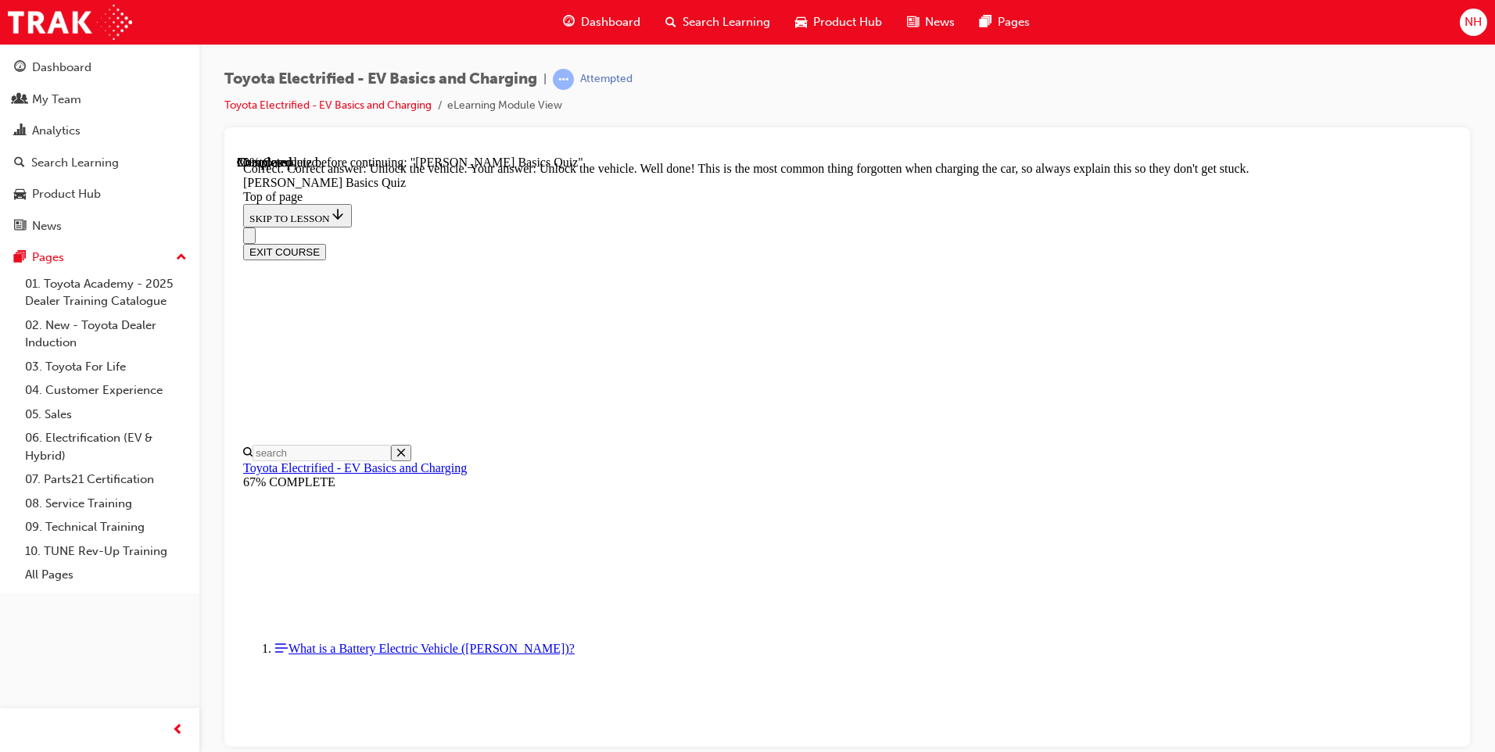
scroll to position [493, 0]
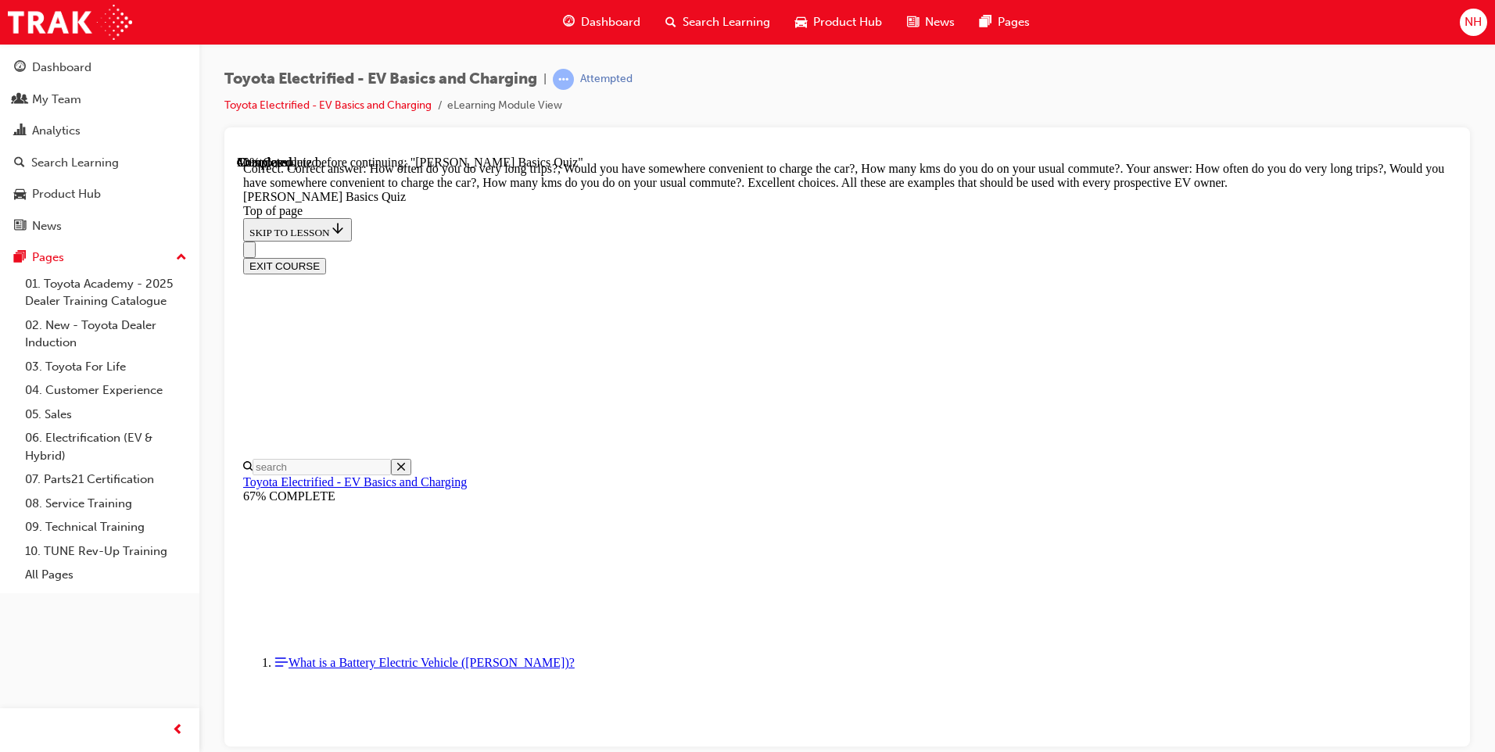
scroll to position [353, 0]
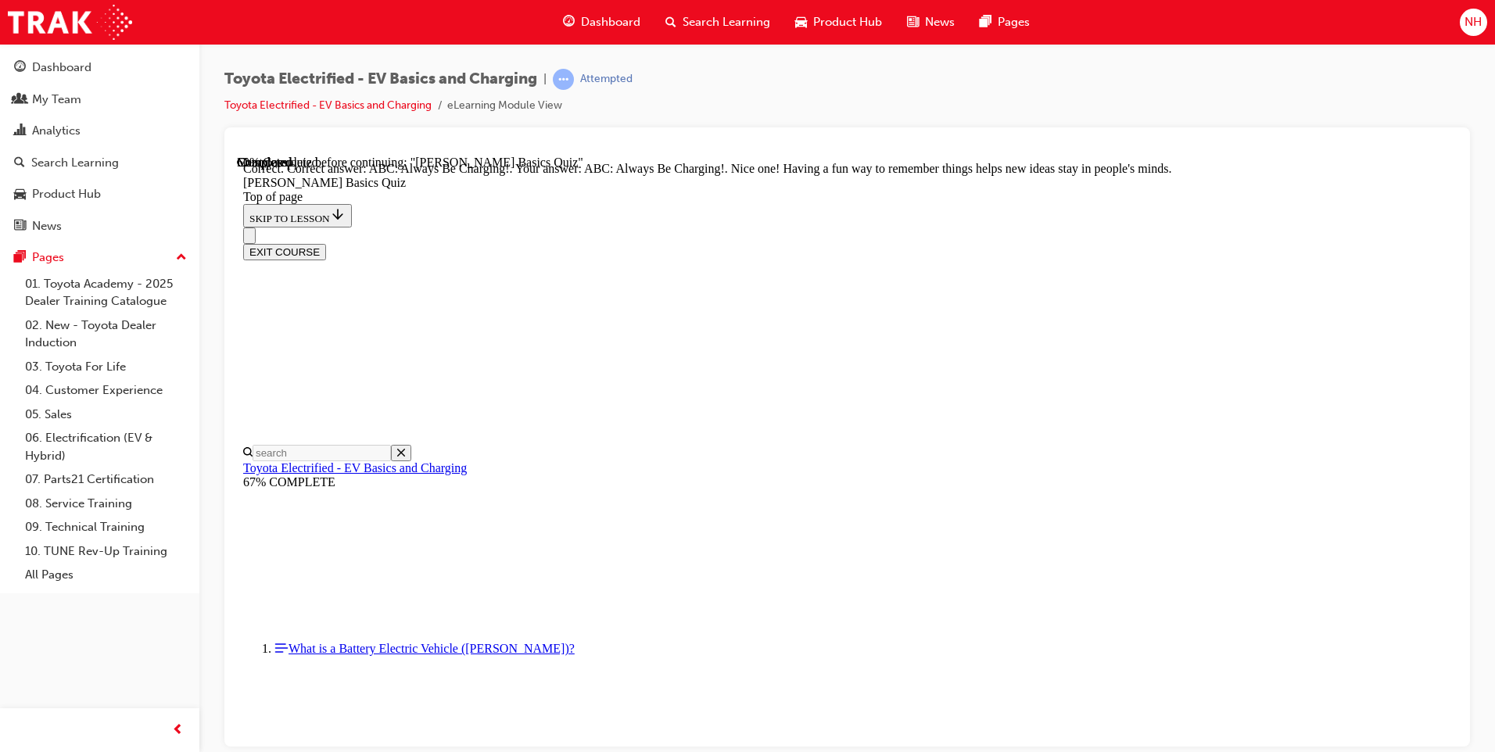
scroll to position [290, 0]
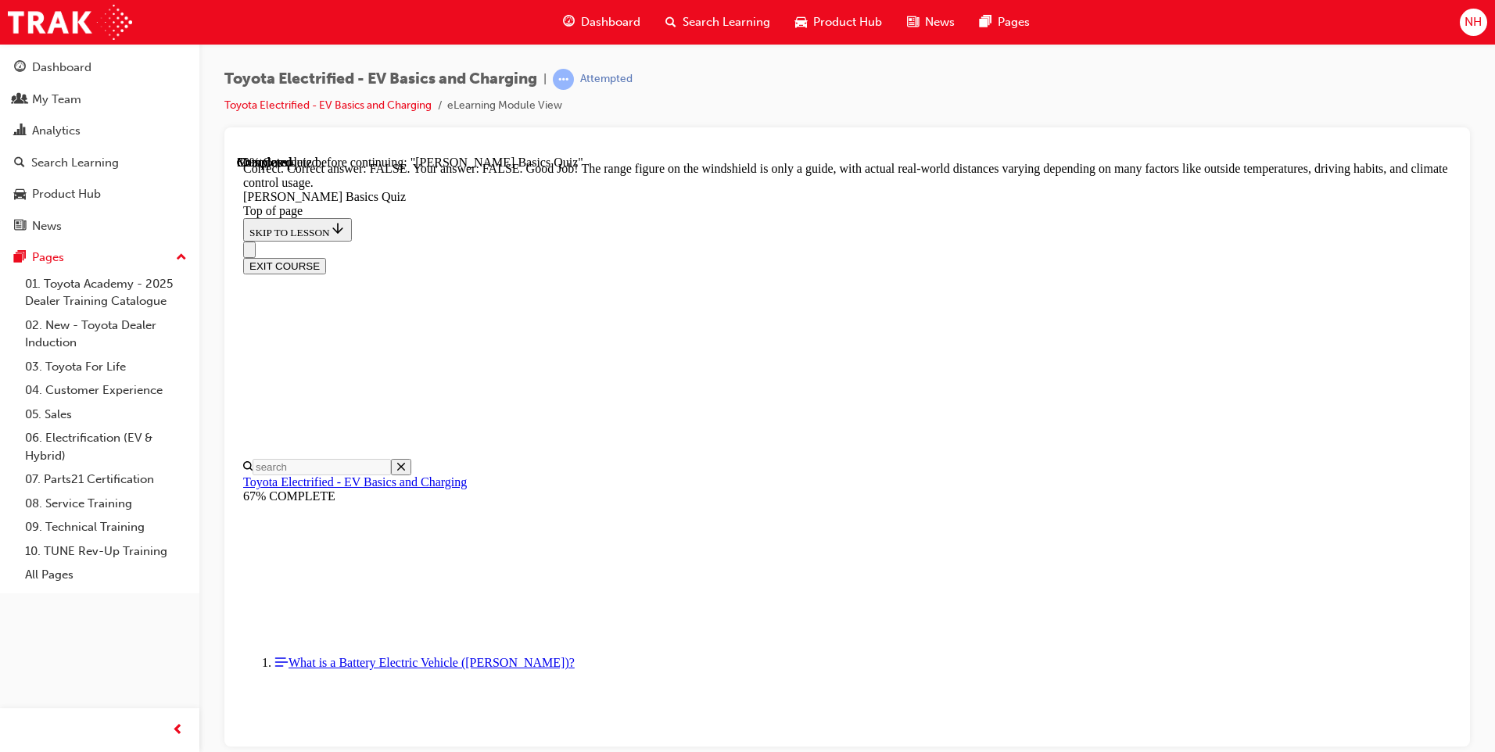
scroll to position [246, 0]
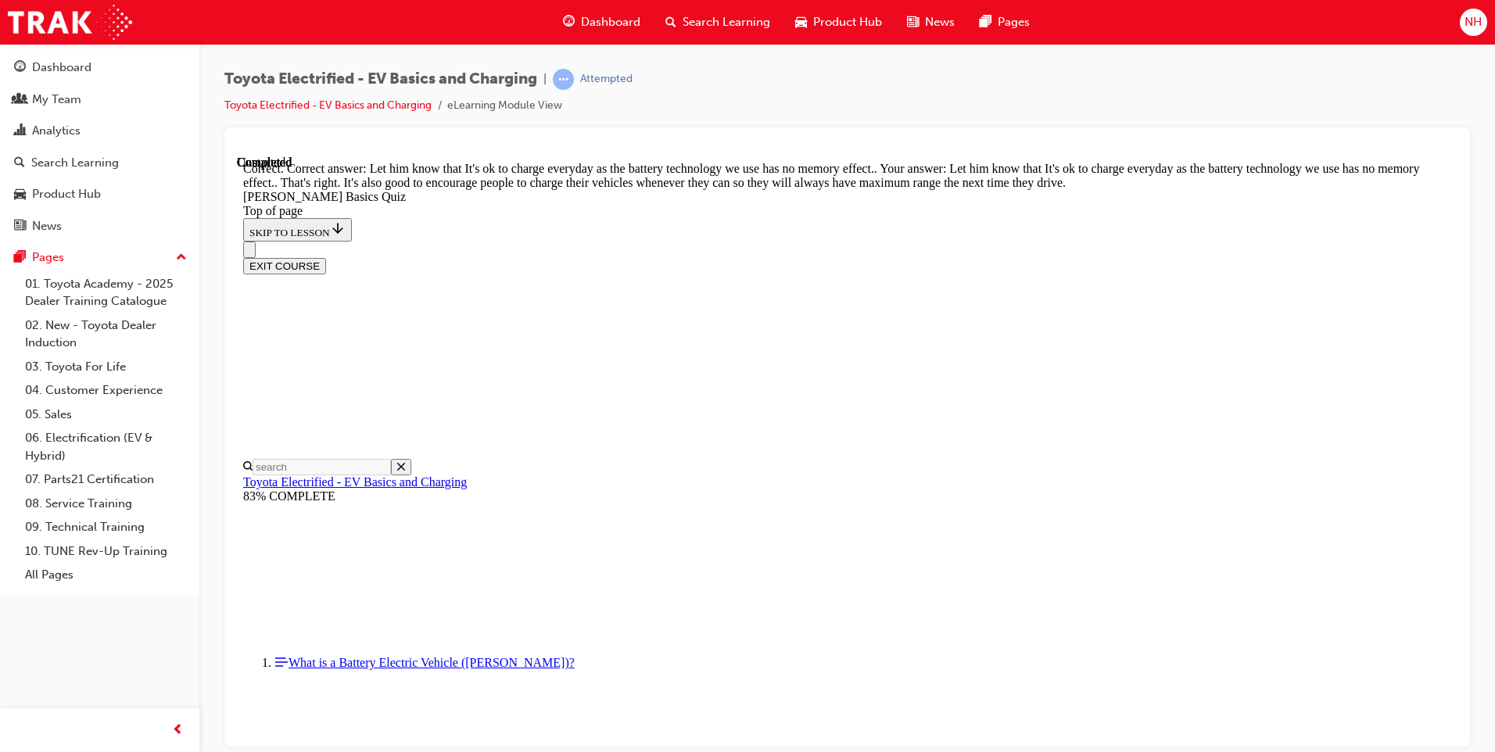
scroll to position [277, 0]
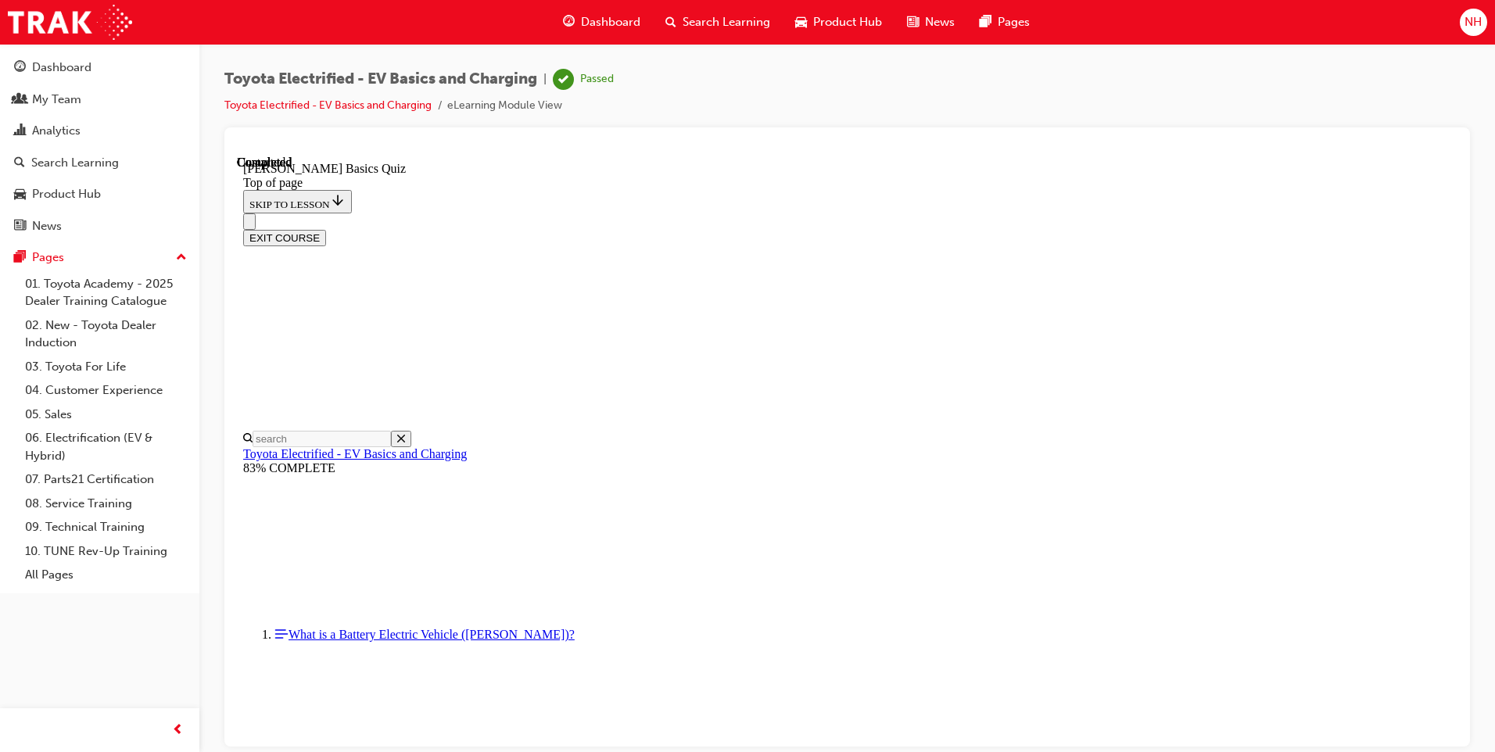
scroll to position [255, 0]
click at [594, 20] on span "Dashboard" at bounding box center [610, 22] width 59 height 18
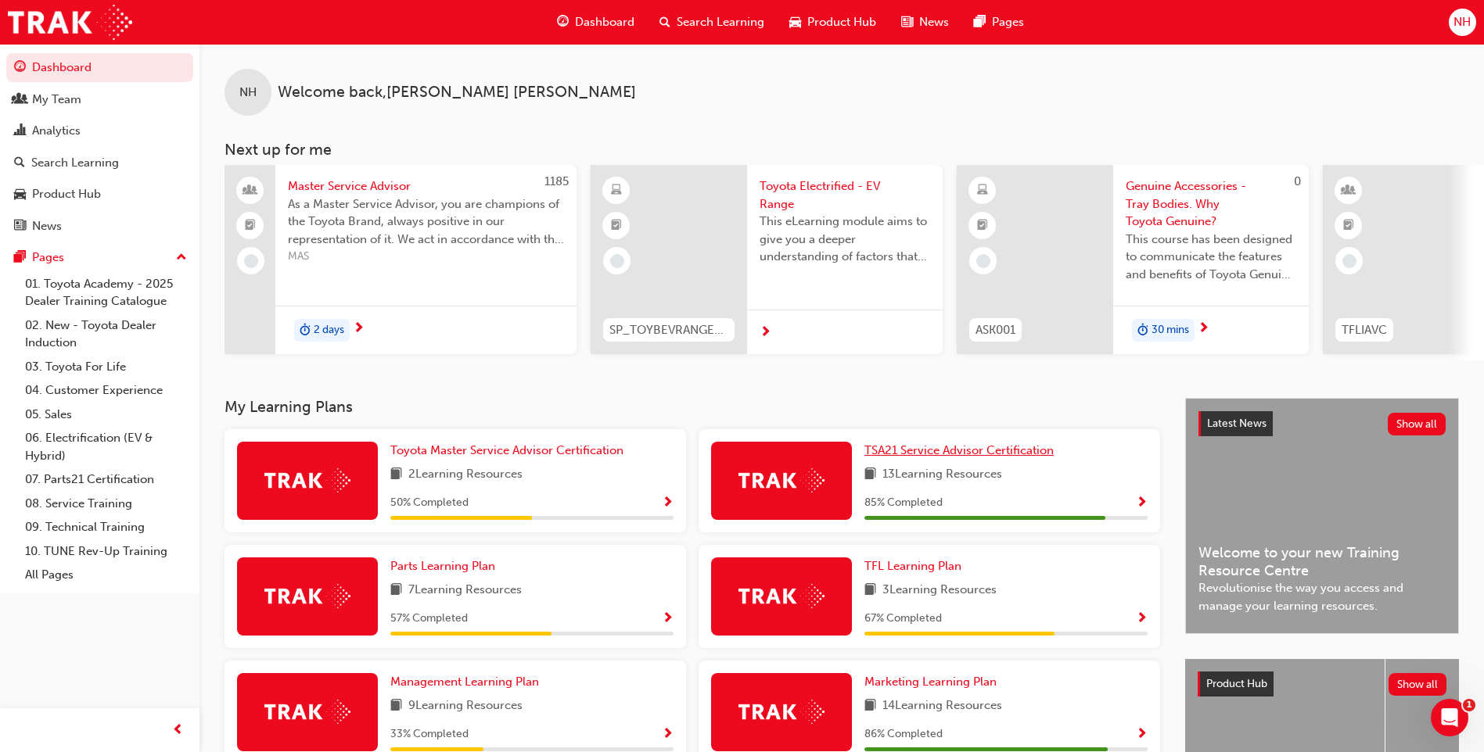
click at [973, 458] on span "TSA21 Service Advisor Certification" at bounding box center [958, 450] width 189 height 14
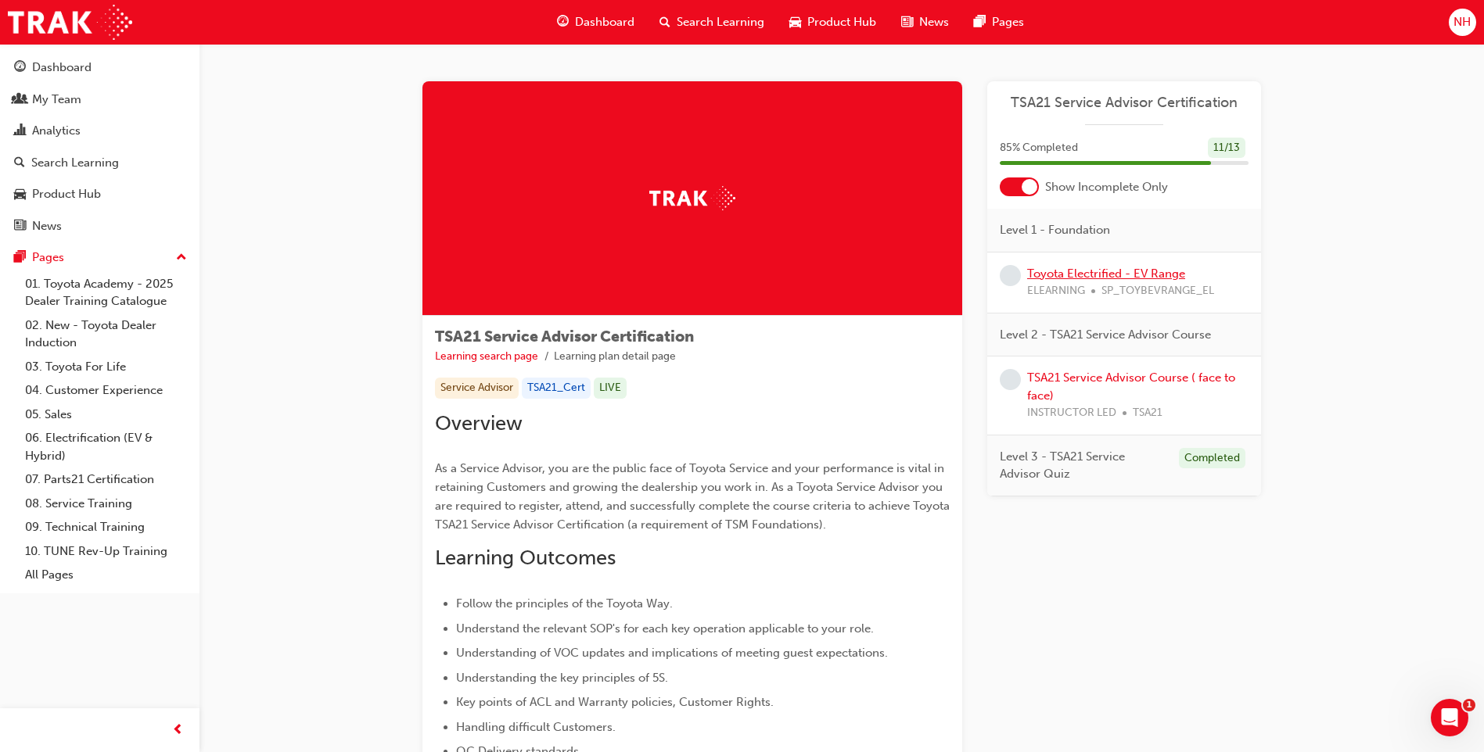
click at [1064, 273] on link "Toyota Electrified - EV Range" at bounding box center [1106, 274] width 158 height 14
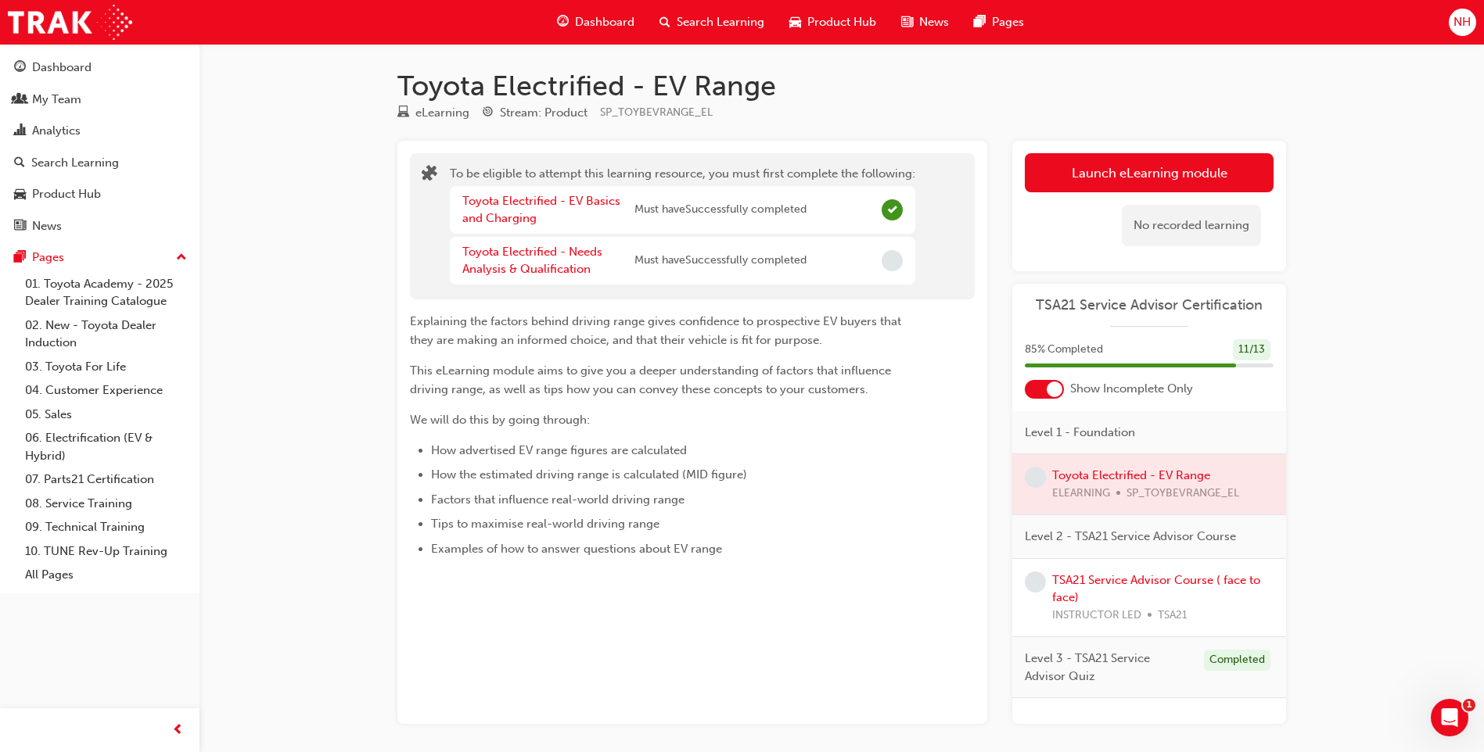
click at [483, 261] on div "Toyota Electrified - Needs Analysis & Qualification" at bounding box center [548, 260] width 172 height 35
click at [508, 273] on link "Toyota Electrified - Needs Analysis & Qualification" at bounding box center [532, 261] width 140 height 32
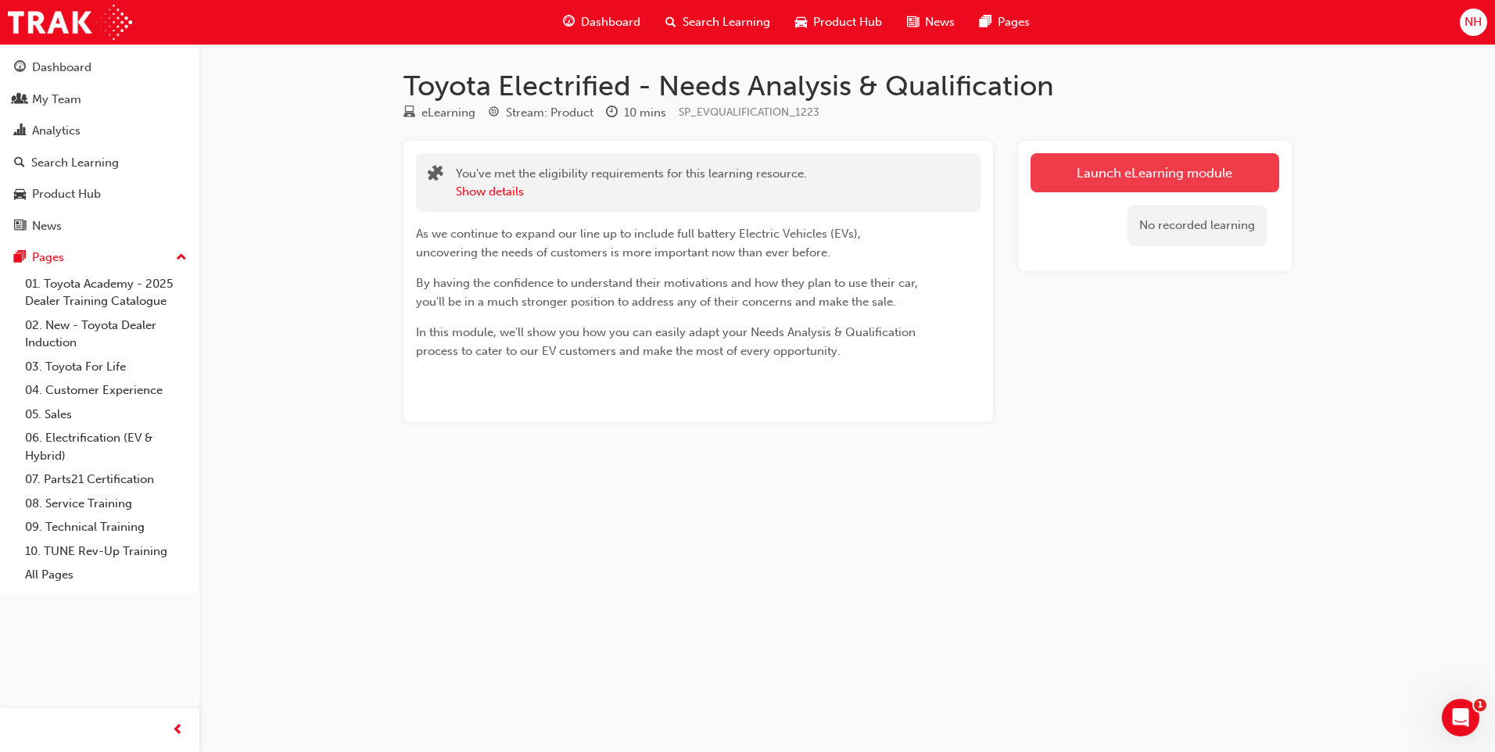
click at [1184, 172] on link "Launch eLearning module" at bounding box center [1155, 172] width 249 height 39
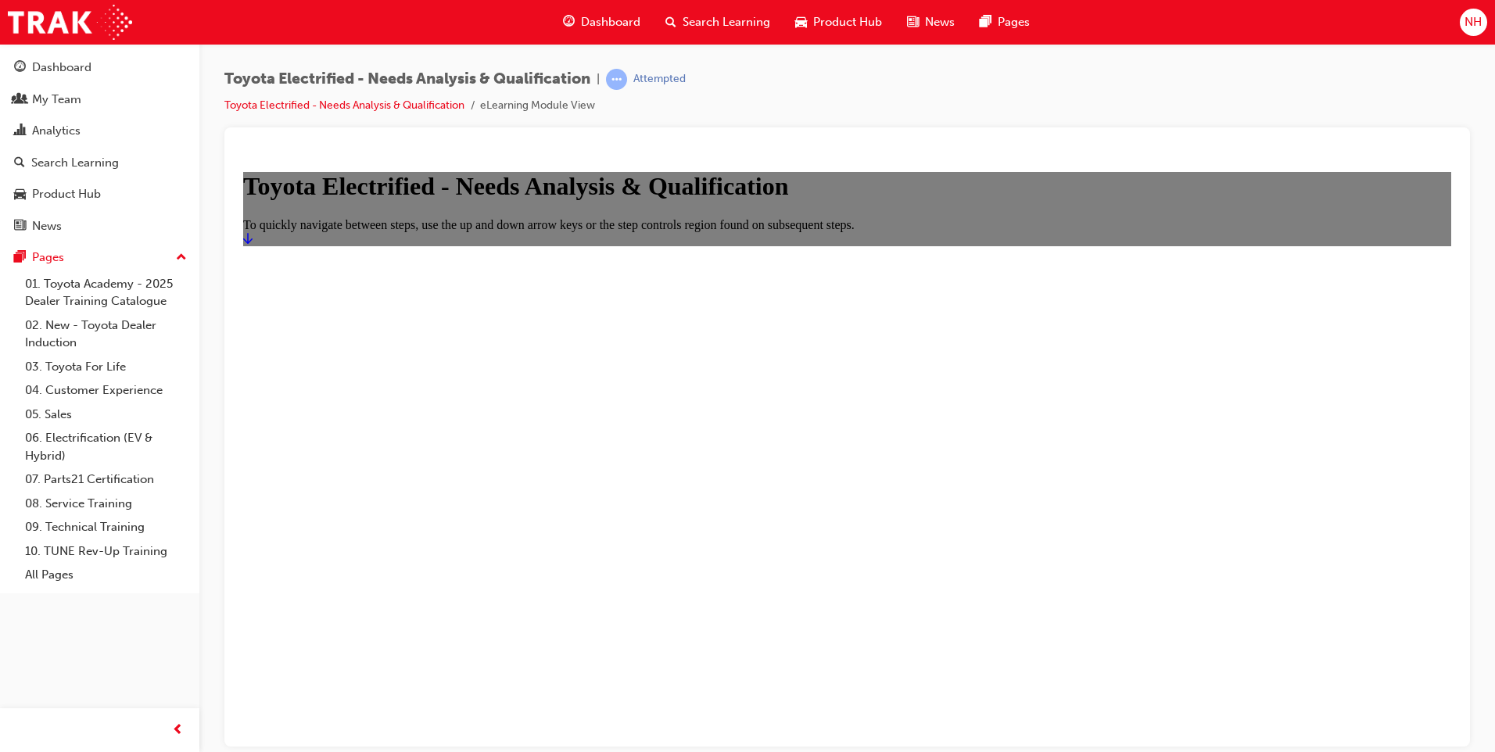
click at [253, 244] on icon "Start" at bounding box center [247, 238] width 9 height 13
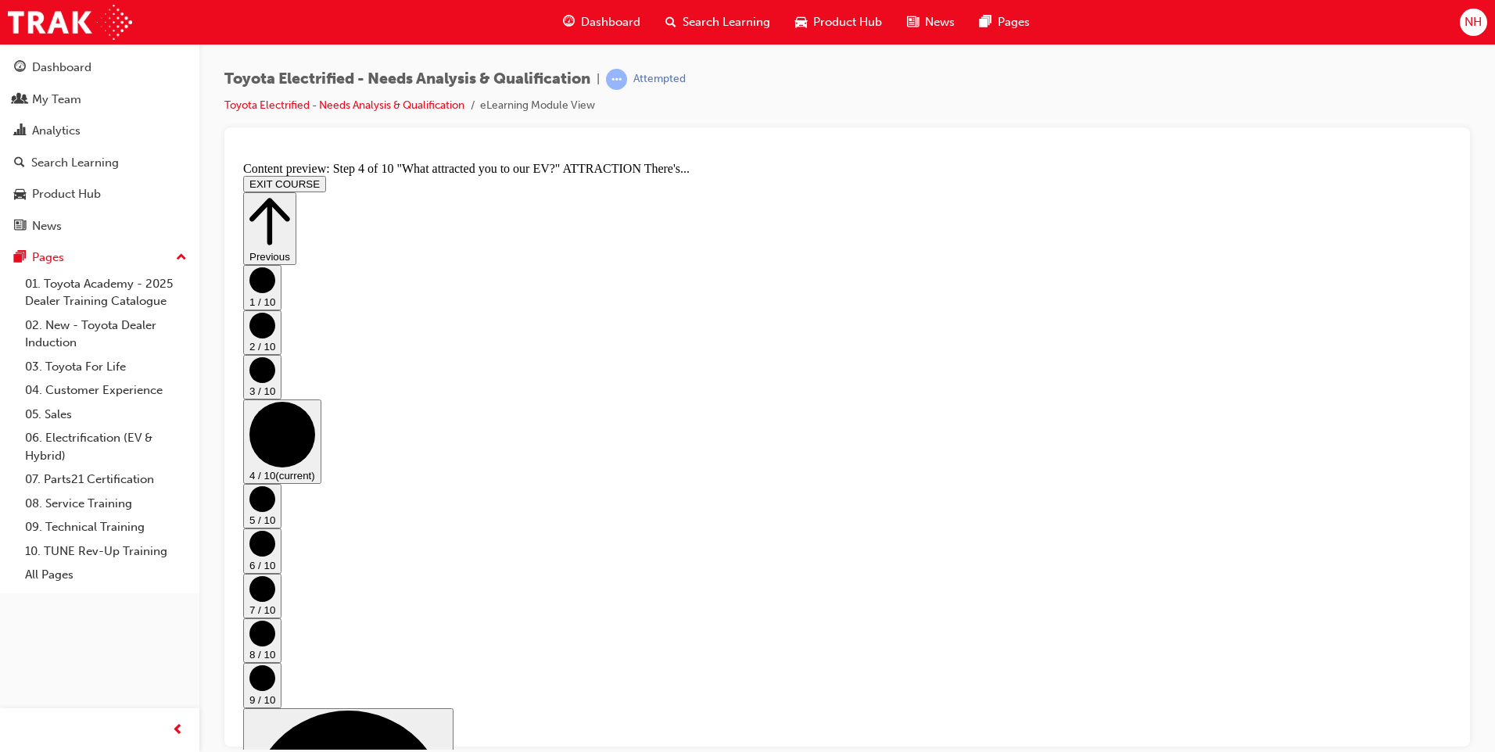
scroll to position [465, 0]
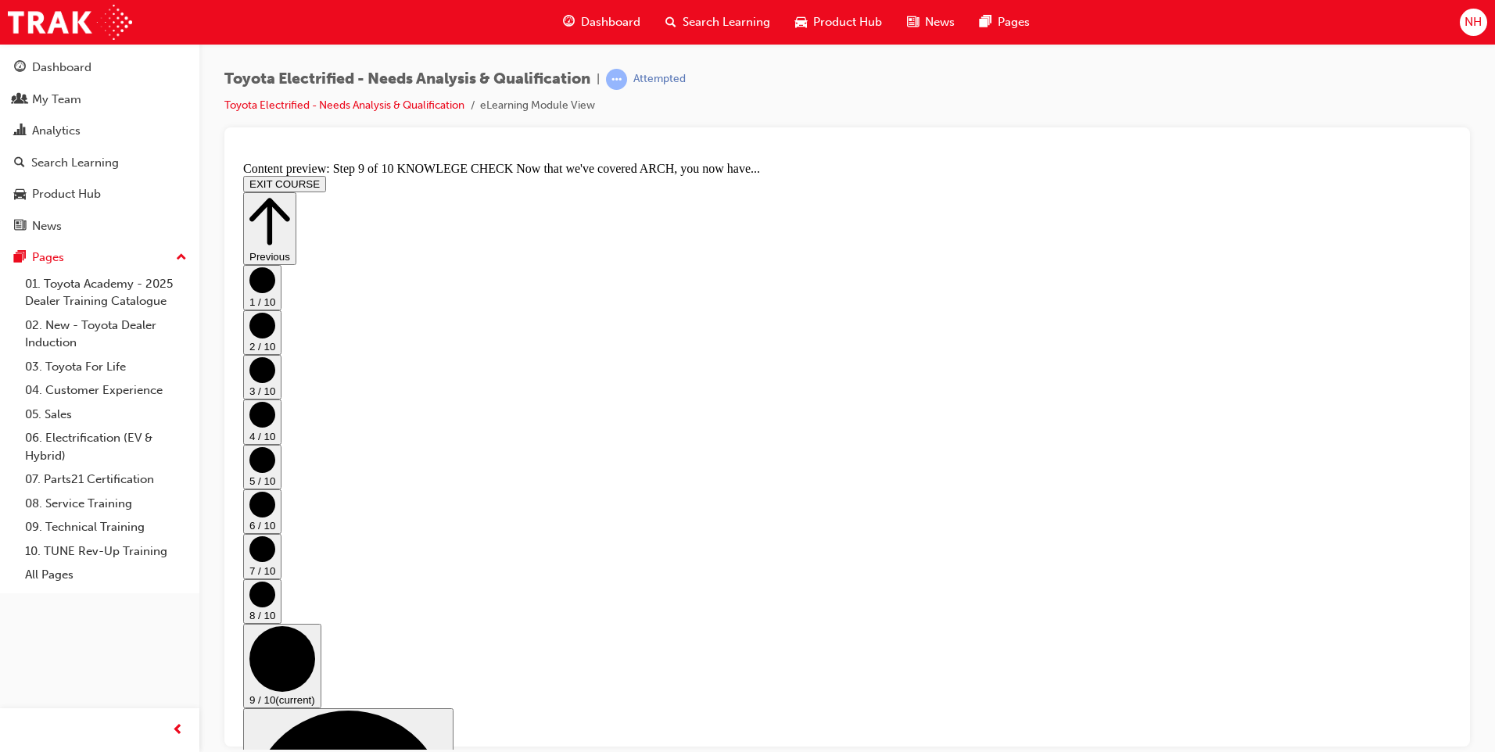
scroll to position [261, 0]
